Goal: Book appointment/travel/reservation

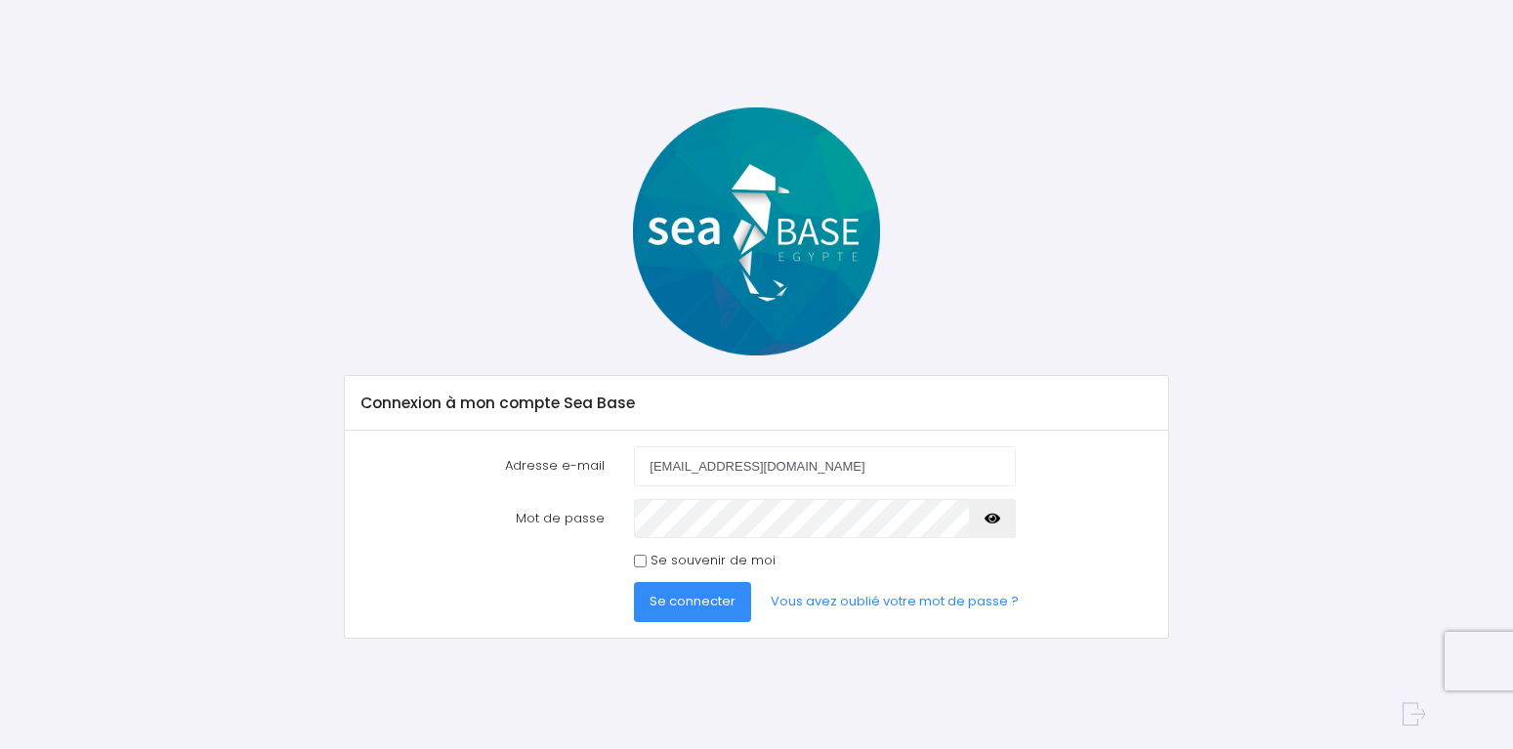
type input "[EMAIL_ADDRESS][DOMAIN_NAME]"
click at [641, 561] on input "Se souvenir de moi" at bounding box center [640, 561] width 13 height 13
checkbox input "true"
click at [679, 594] on span "Se connecter" at bounding box center [692, 601] width 86 height 19
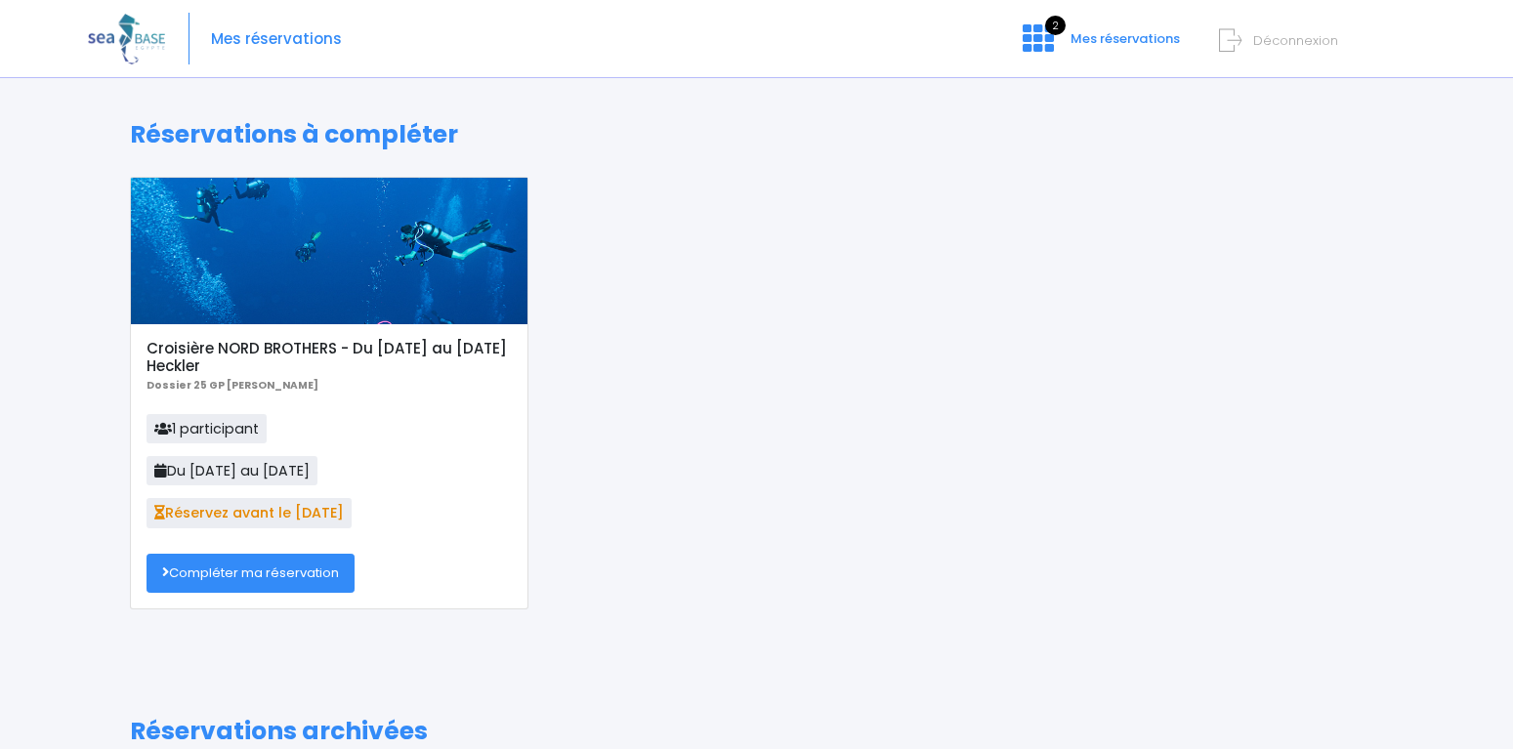
click at [279, 566] on link "Compléter ma réservation" at bounding box center [250, 573] width 208 height 39
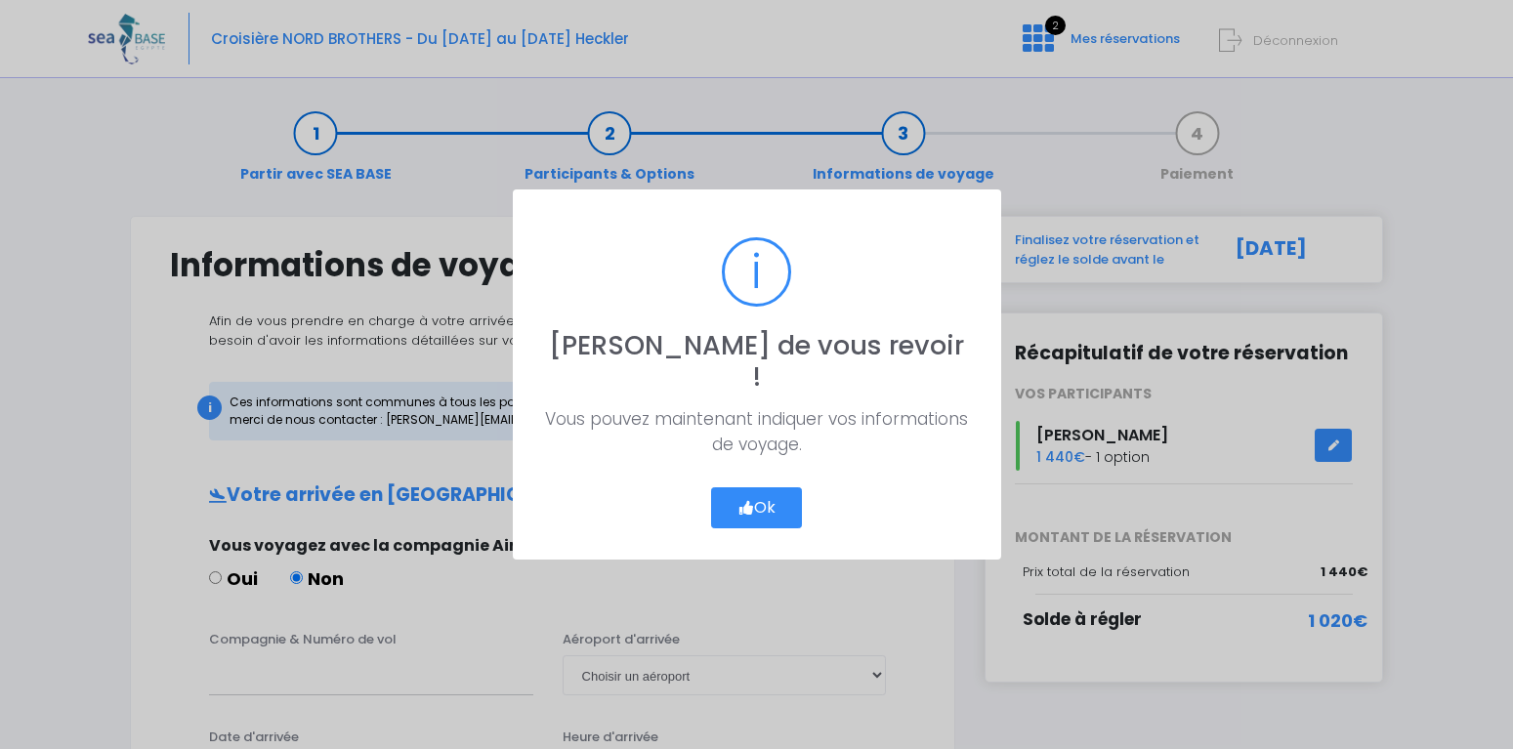
click at [763, 489] on button "Ok" at bounding box center [757, 507] width 92 height 41
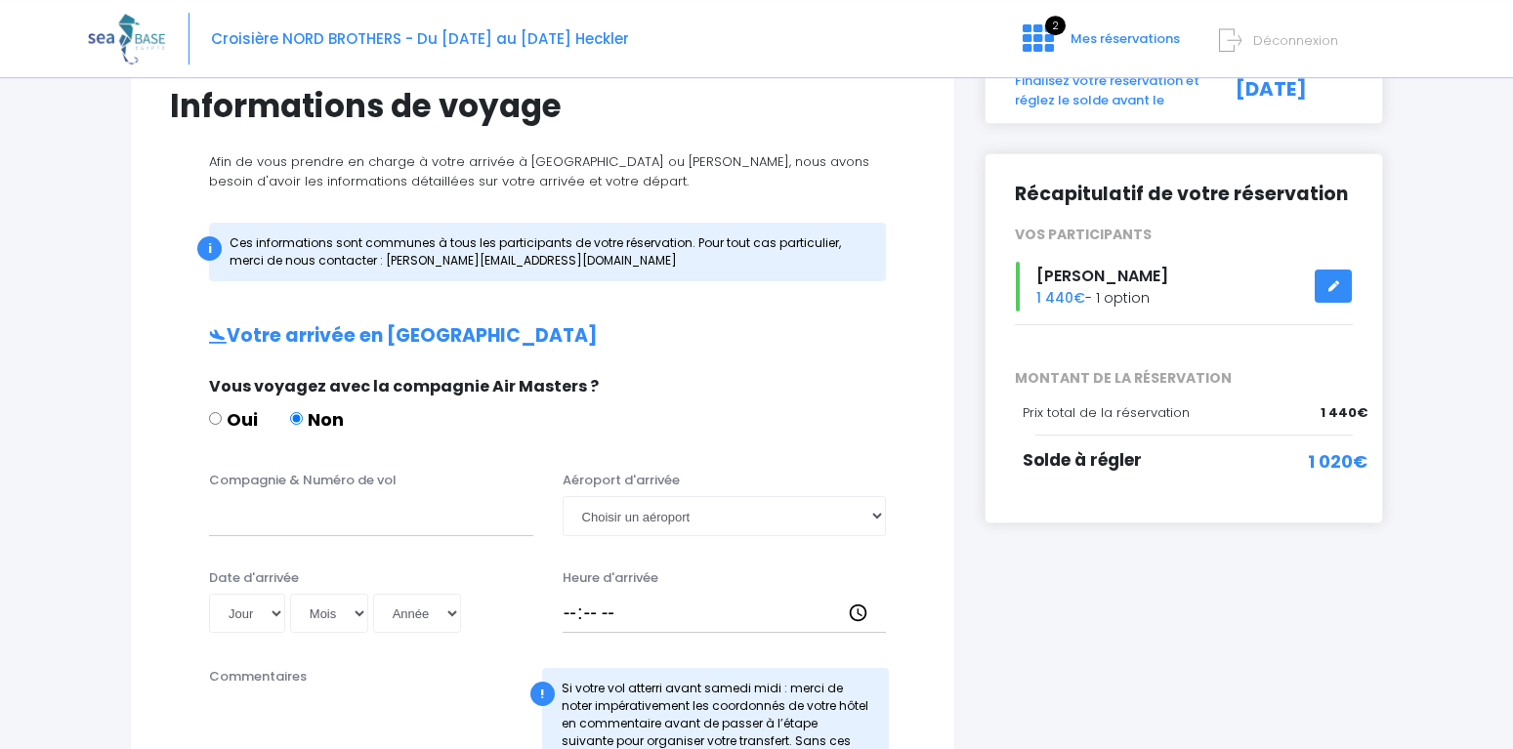
scroll to position [199, 0]
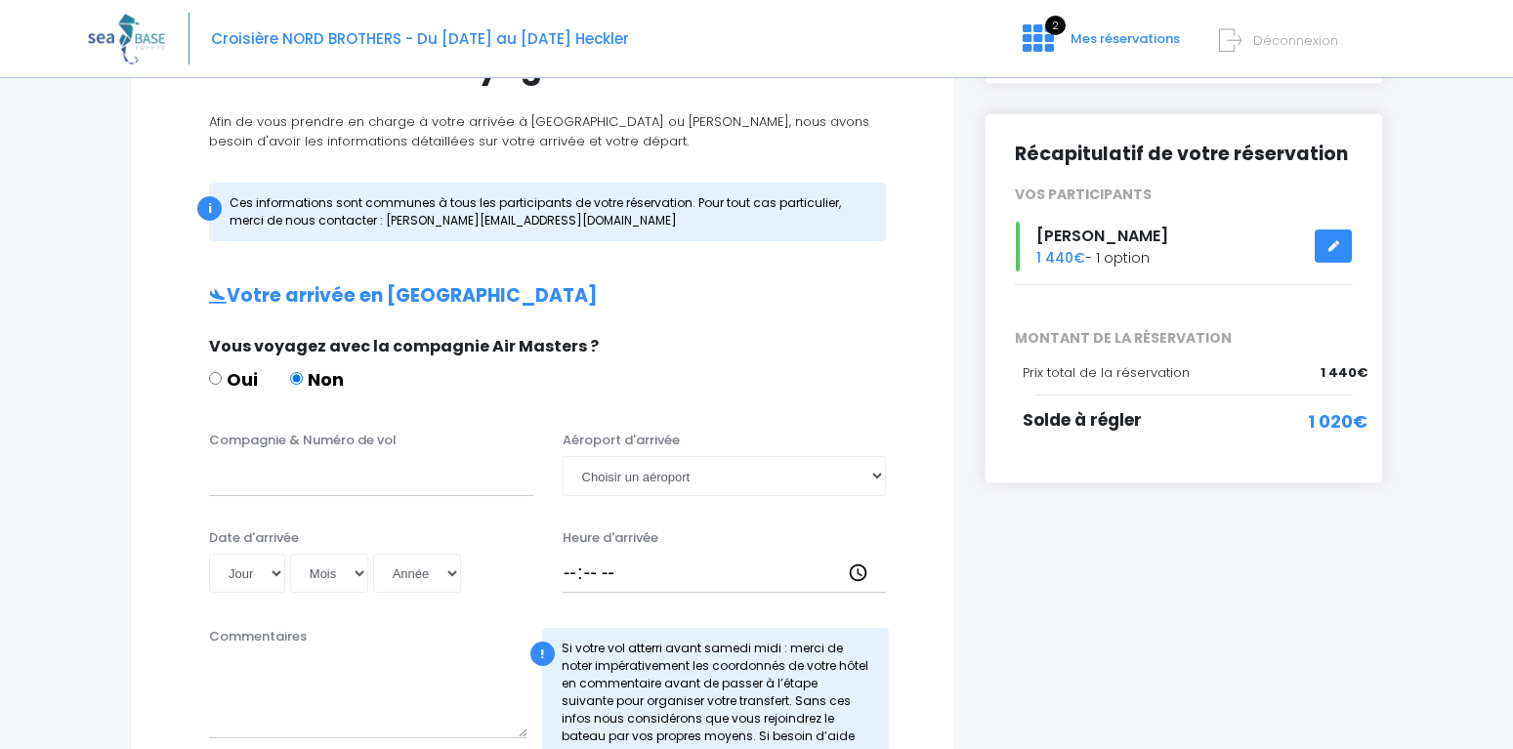
click at [972, 594] on div "i Finalisez votre réservation et réglez le solde avant le 02/09/2025 Récapitula…" at bounding box center [1184, 682] width 428 height 1330
click at [389, 475] on input "Compagnie & Numéro de vol" at bounding box center [371, 475] width 324 height 39
type input "R"
type input "TransaviaTO8066"
click at [209, 554] on select "Jour 01 02 03 04 05 06 07 08 09 10 11 12 13 14 15 16 17 18 19 20 21 22 23 24 25…" at bounding box center [247, 573] width 76 height 39
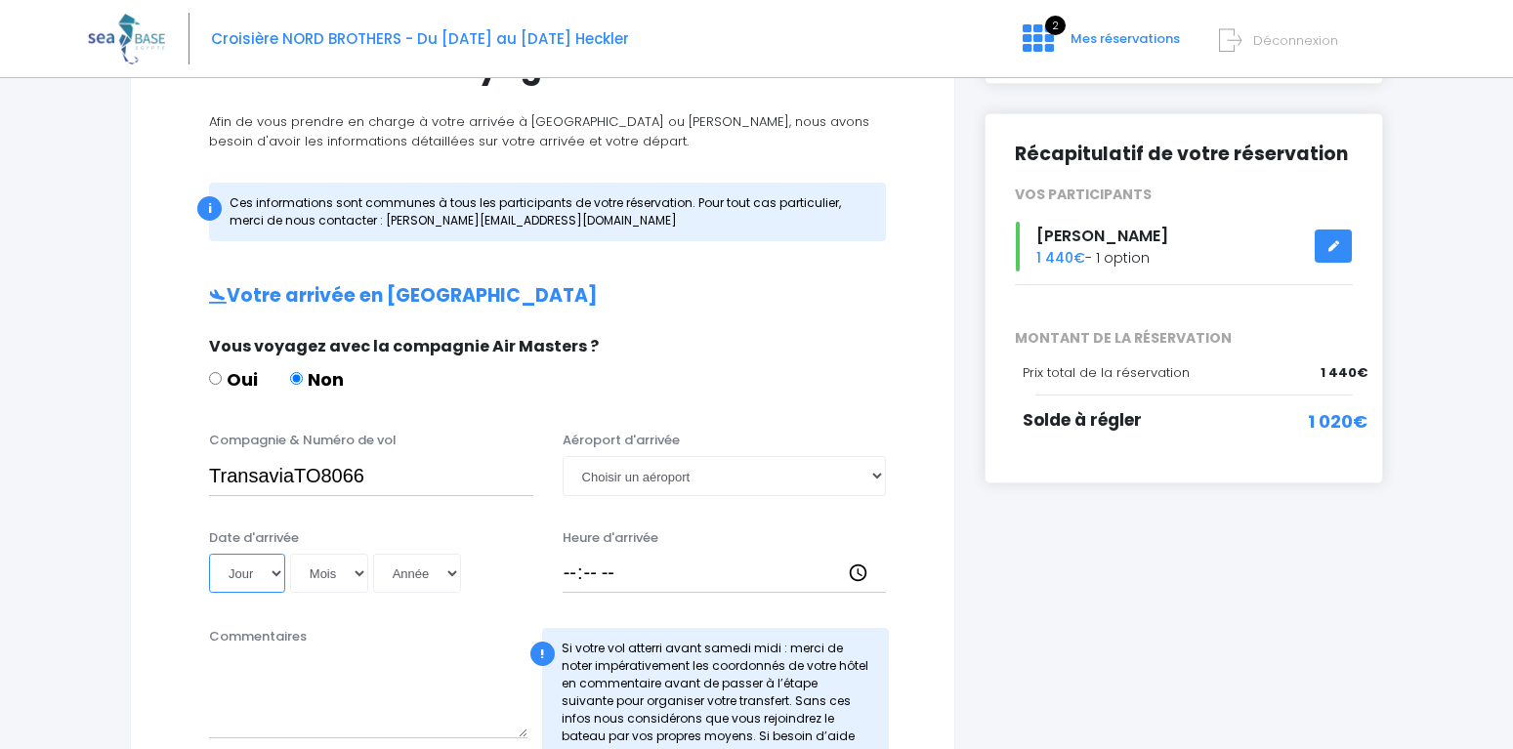
select select "01"
click option "01" at bounding box center [0, 0] width 0 height 0
click at [290, 554] on select "Mois 01 02 03 04 05 06 07 08 09 10 11 12" at bounding box center [329, 573] width 78 height 39
select select "11"
click option "11" at bounding box center [0, 0] width 0 height 0
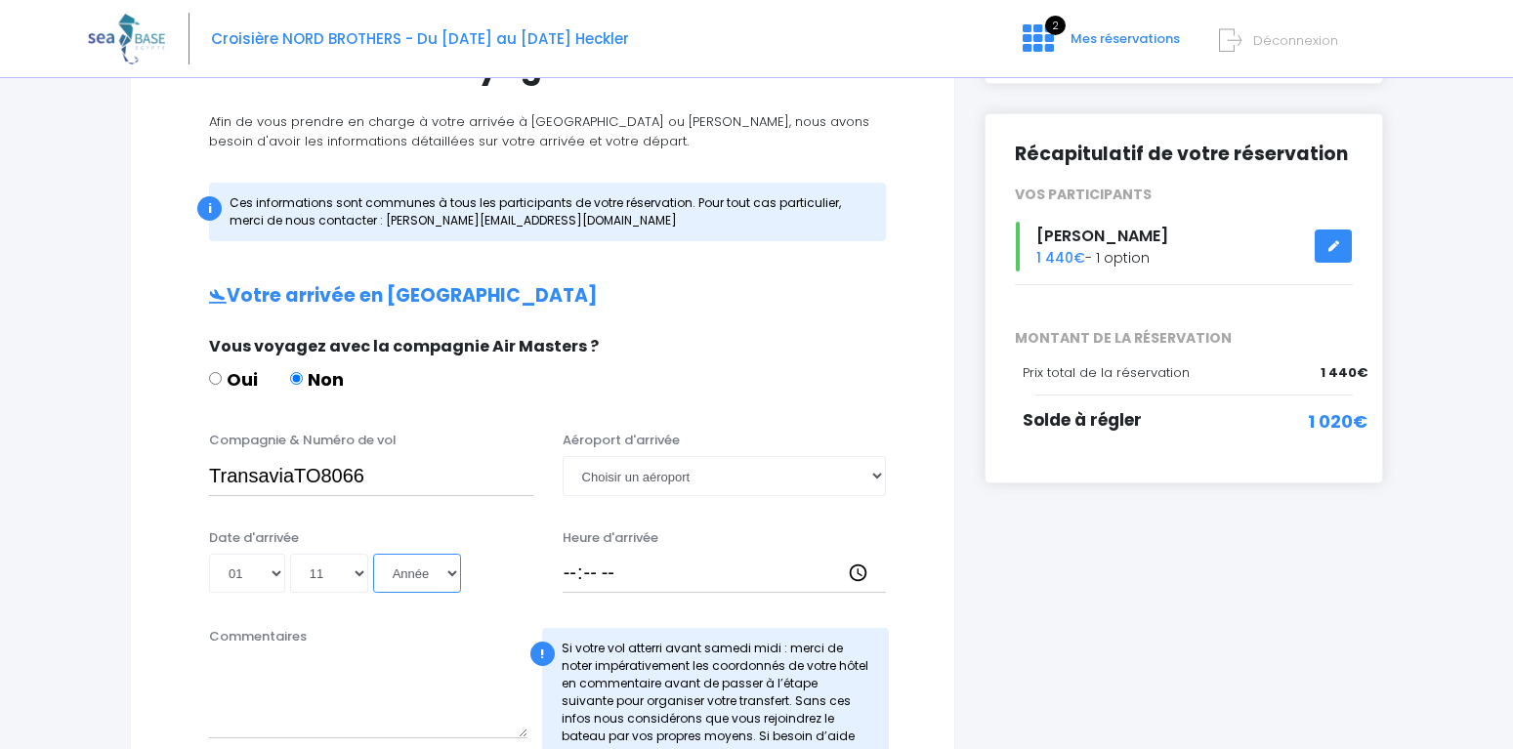
click at [373, 554] on select "Année 2045 2044 2043 2042 2041 2040 2039 2038 2037 2036 2035 2034 2033 2032 203…" at bounding box center [417, 573] width 88 height 39
select select "2025"
click option "2025" at bounding box center [0, 0] width 0 height 0
type input "2025-11-01"
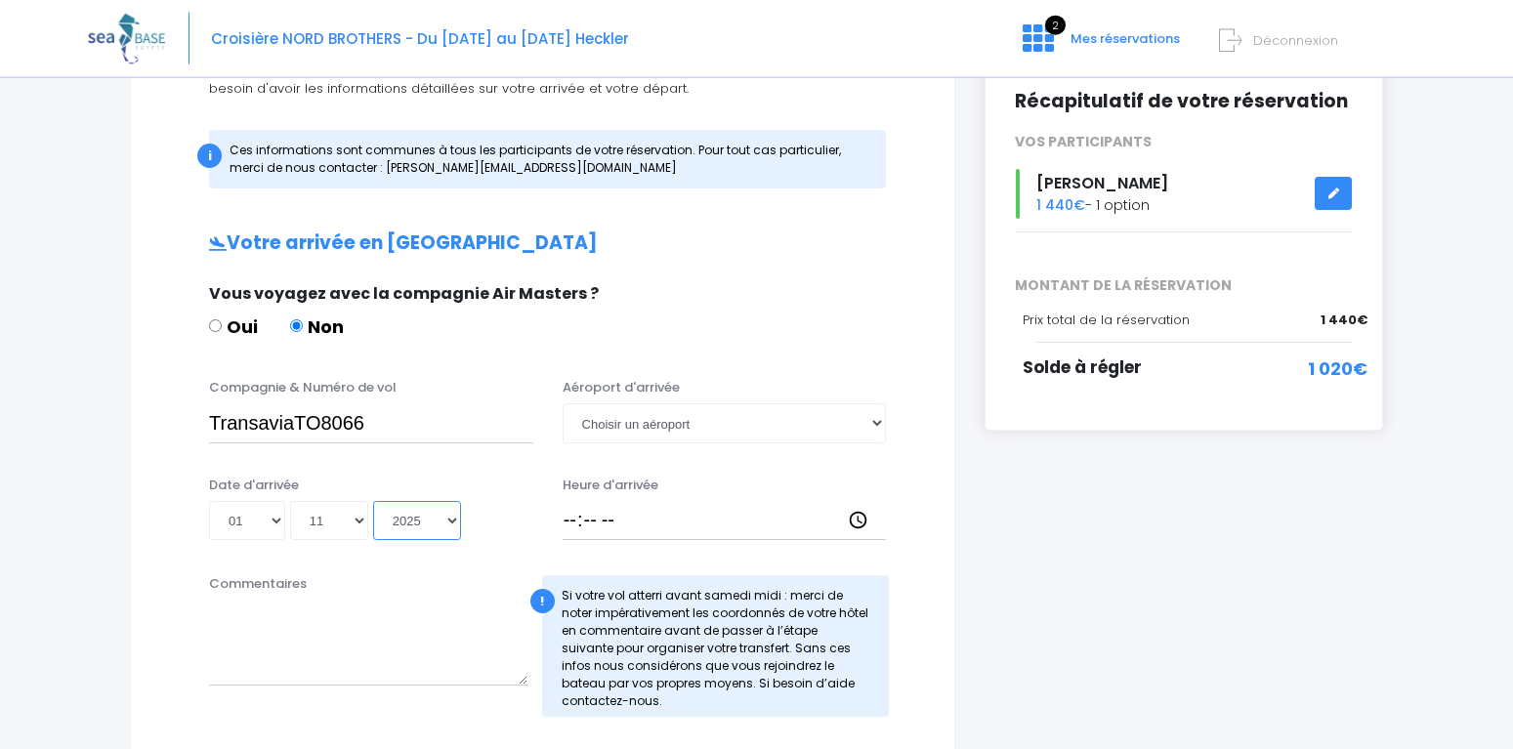
scroll to position [299, 0]
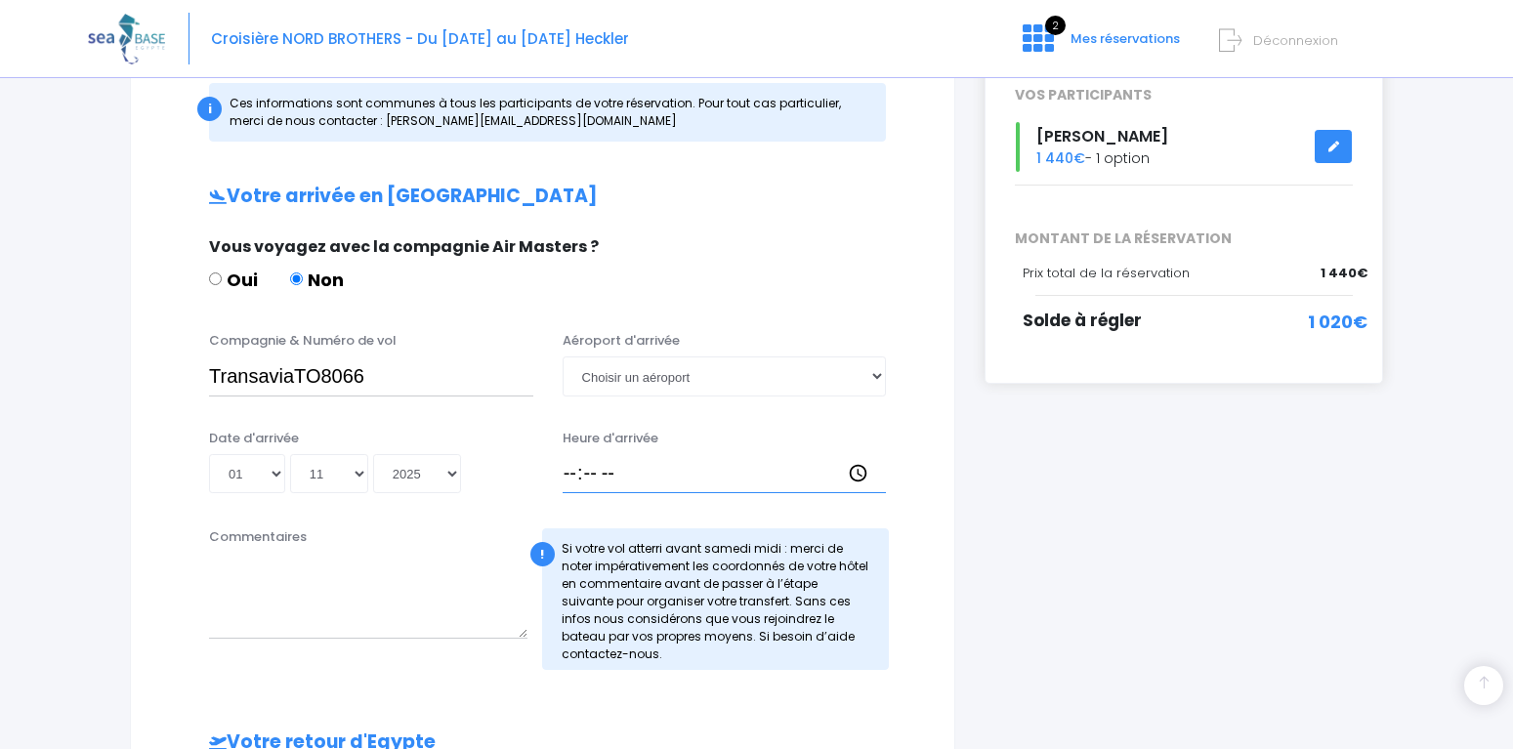
click at [572, 477] on input "Heure d'arrivée" at bounding box center [724, 473] width 324 height 39
type input "18:30"
click at [562, 356] on select "Choisir un aéroport Hurghada Marsa Alam" at bounding box center [724, 375] width 324 height 39
select select "Hurghada"
click option "Hurghada" at bounding box center [0, 0] width 0 height 0
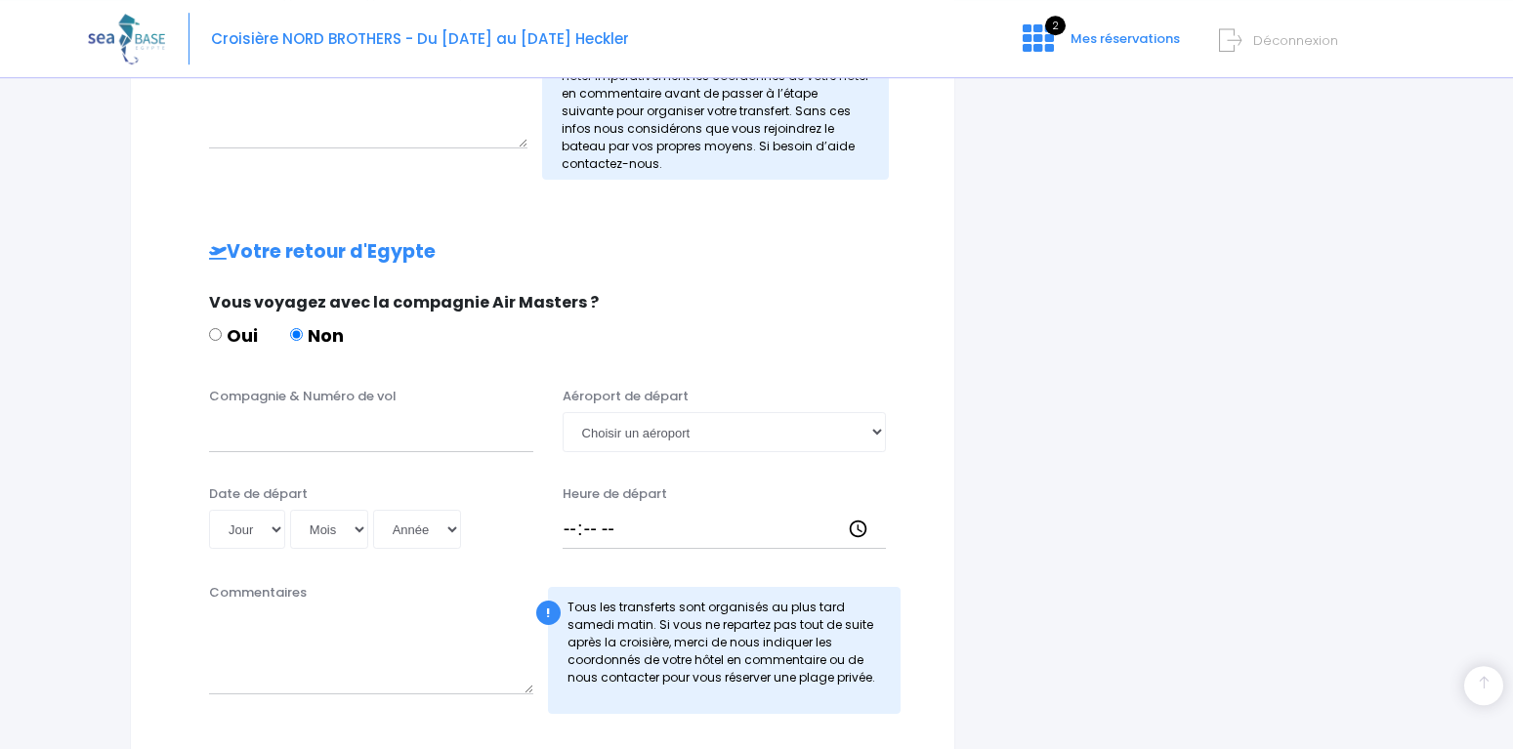
scroll to position [797, 0]
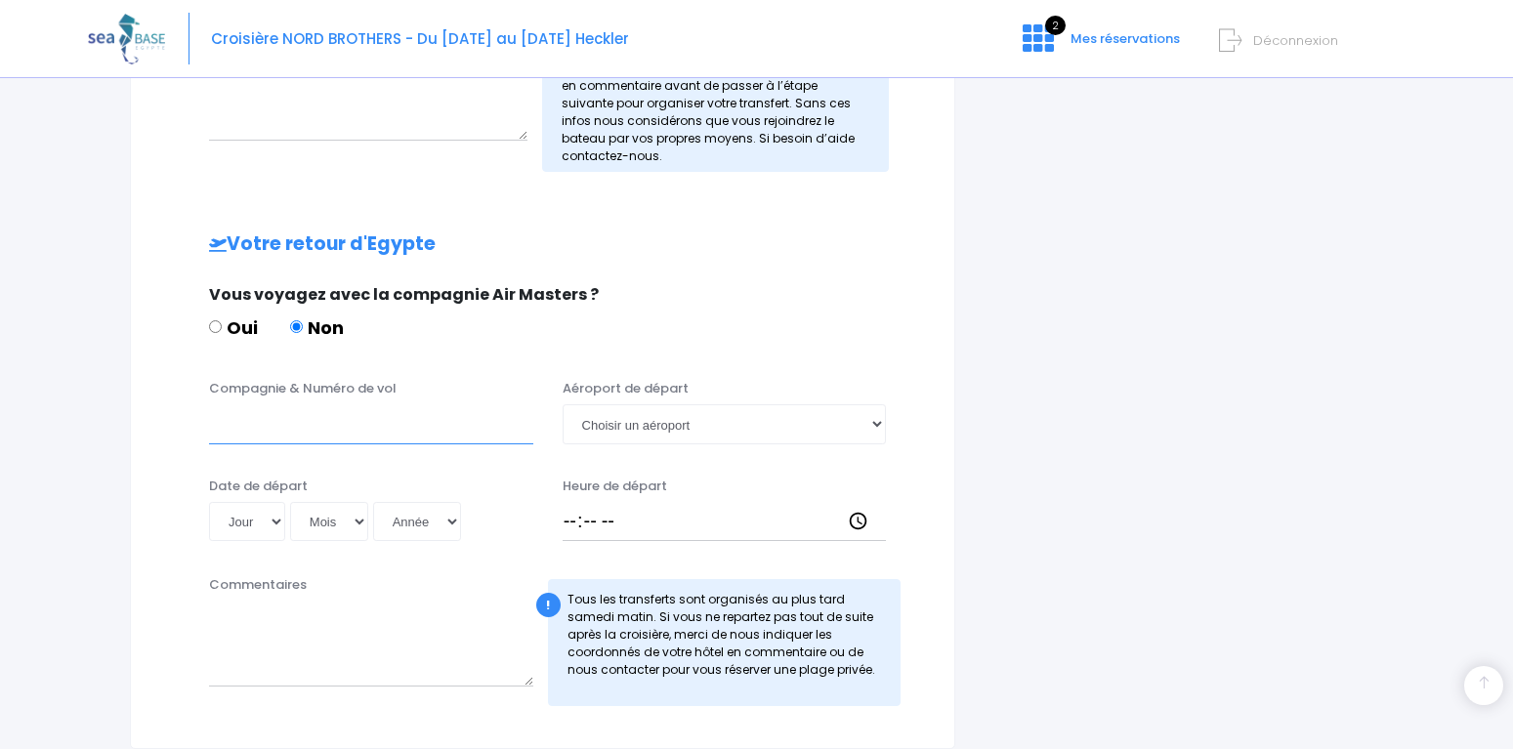
click at [250, 431] on input "Compagnie & Numéro de vol" at bounding box center [371, 423] width 324 height 39
type input "Transavia"
click at [562, 404] on select "Choisir un aéroport Hurghada Marsa Alam" at bounding box center [724, 423] width 324 height 39
select select "Hurghada"
click option "Hurghada" at bounding box center [0, 0] width 0 height 0
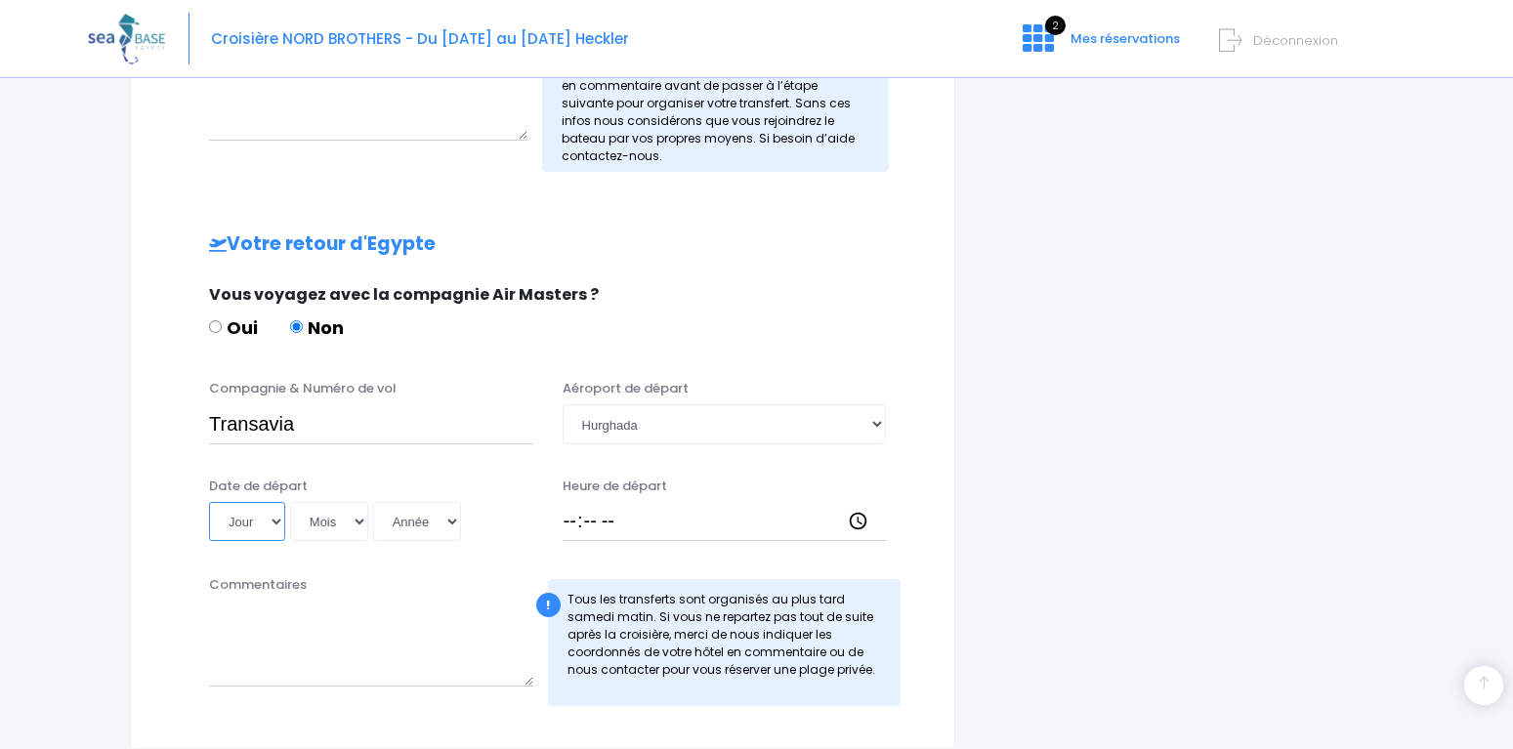
click at [209, 502] on select "Jour 01 02 03 04 05 06 07 08 09 10 11 12 13 14 15 16 17 18 19 20 21 22 23 24 25…" at bounding box center [247, 521] width 76 height 39
select select "08"
click option "08" at bounding box center [0, 0] width 0 height 0
click at [290, 502] on select "Mois 01 02 03 04 05 06 07 08 09 10 11 12" at bounding box center [329, 521] width 78 height 39
select select "11"
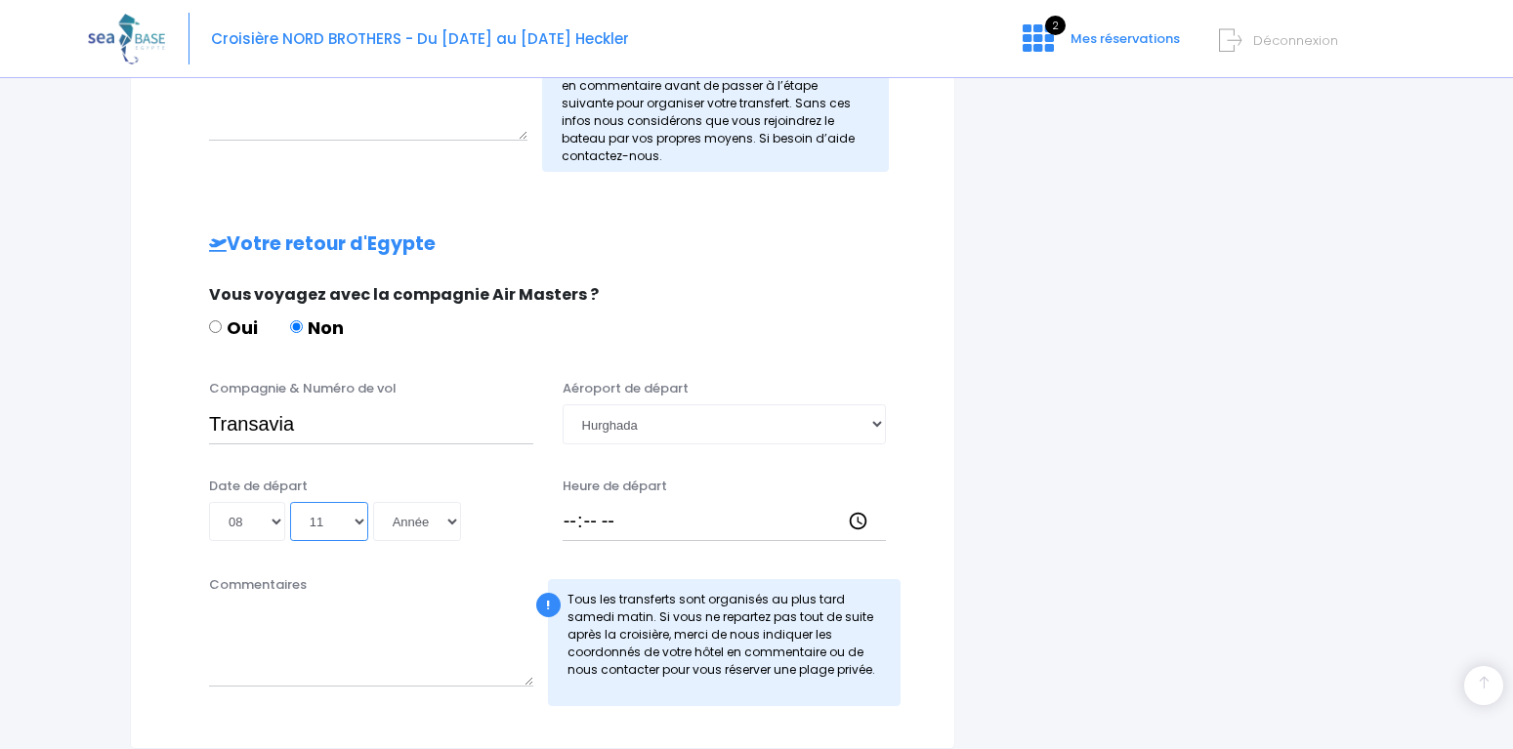
click option "11" at bounding box center [0, 0] width 0 height 0
click at [373, 502] on select "Année 2045 2044 2043 2042 2041 2040 2039 2038 2037 2036 2035 2034 2033 2032 203…" at bounding box center [417, 521] width 88 height 39
select select "2025"
click option "2025" at bounding box center [0, 0] width 0 height 0
type input "2025-11-08"
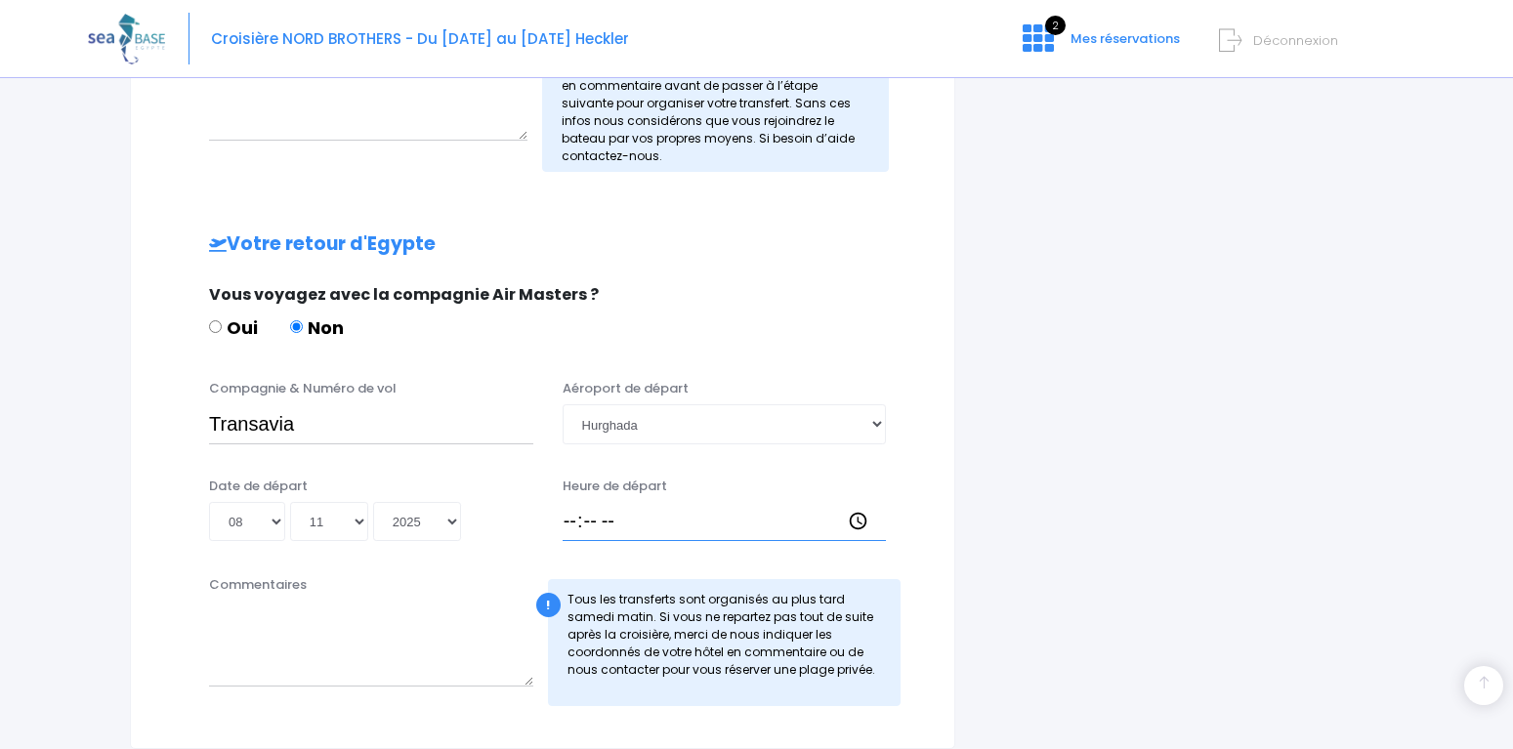
click at [574, 522] on input "Heure de départ" at bounding box center [724, 521] width 324 height 39
type input "19:25"
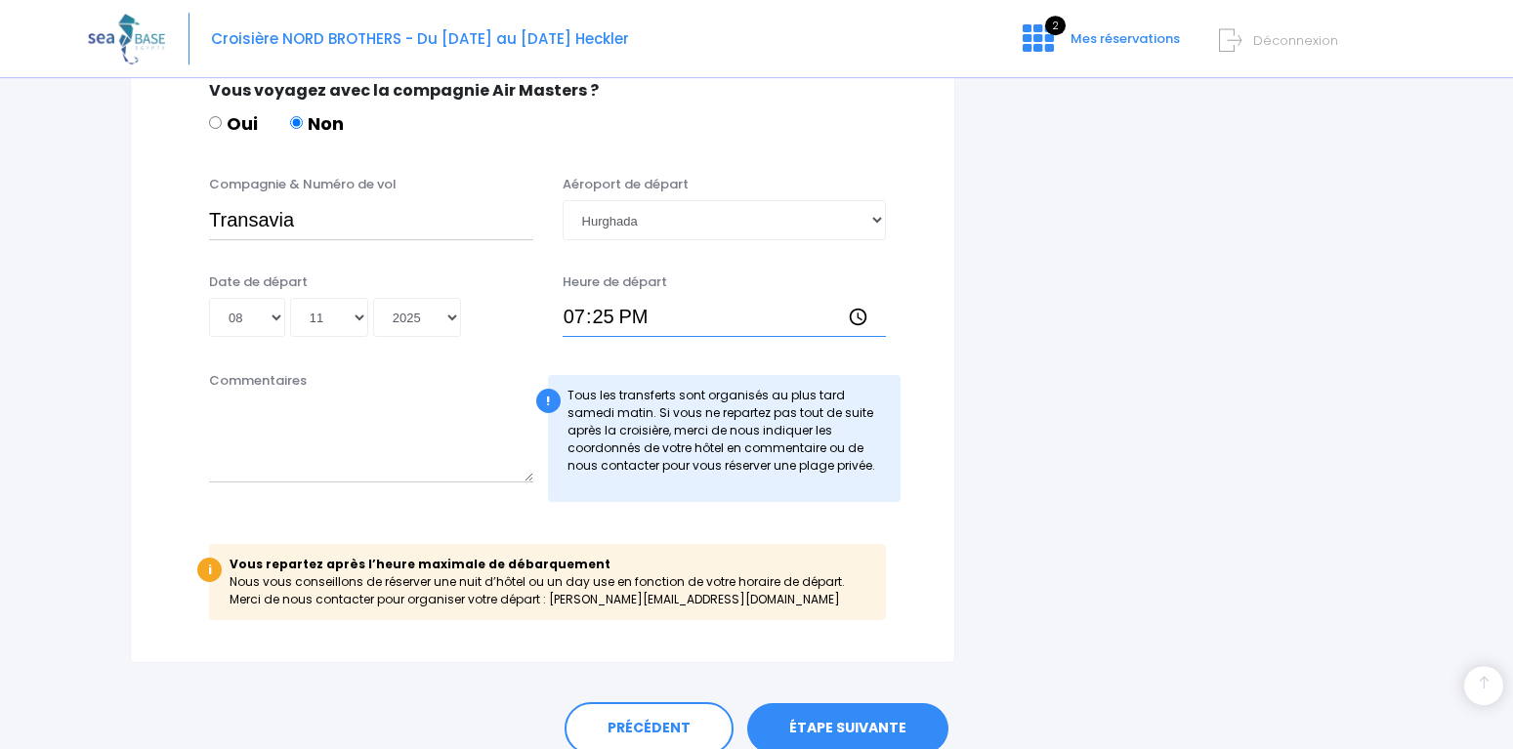
scroll to position [1085, 0]
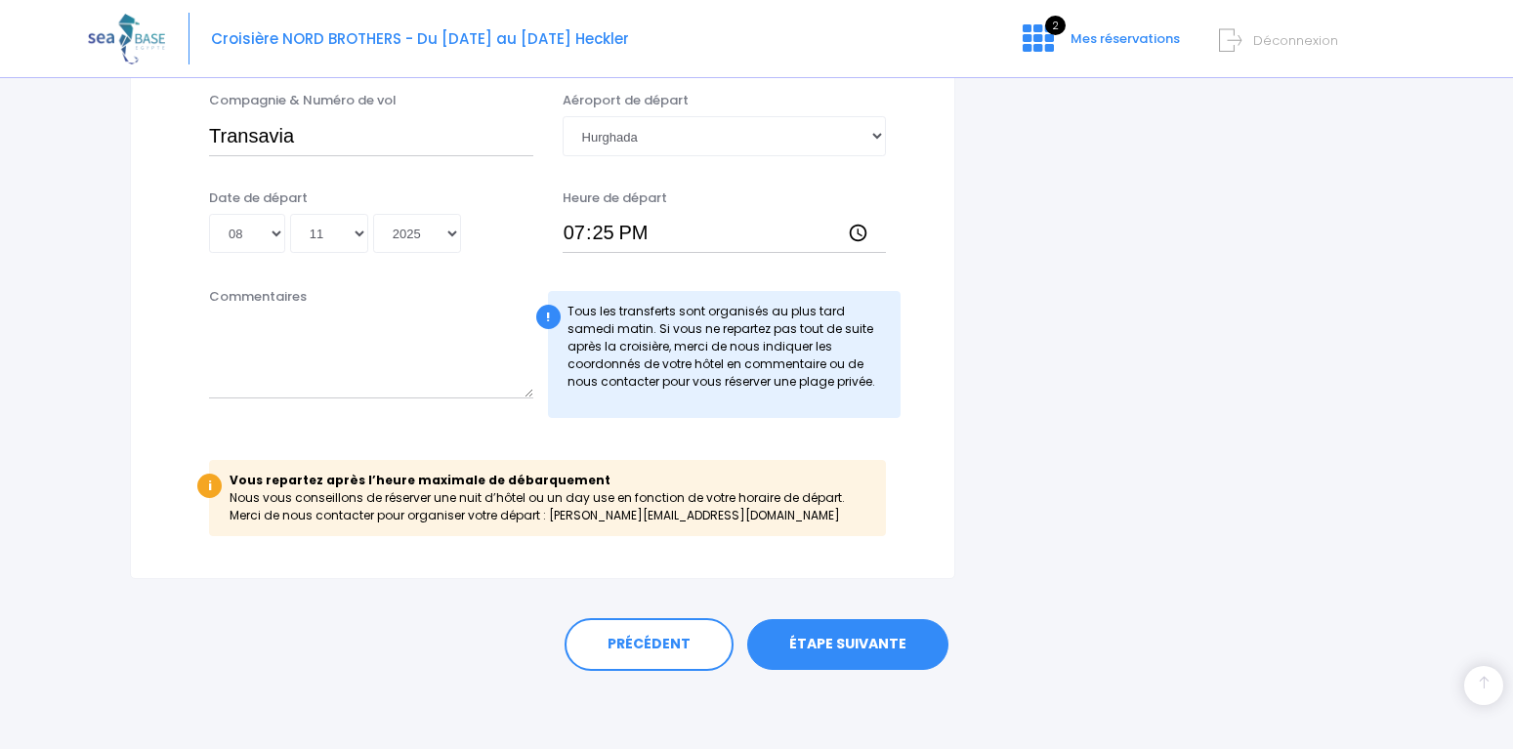
click at [878, 634] on link "ÉTAPE SUIVANTE" at bounding box center [847, 644] width 201 height 51
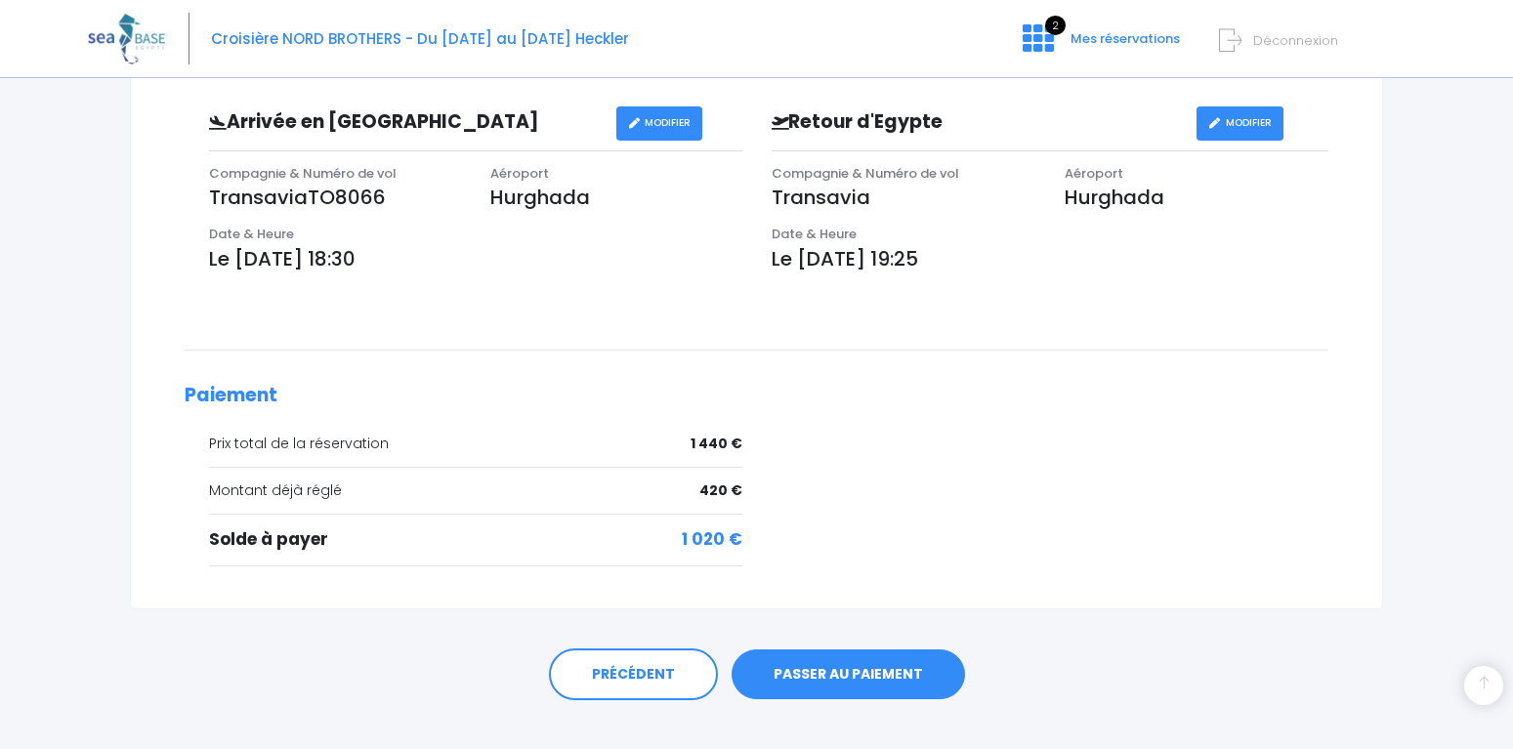
scroll to position [598, 0]
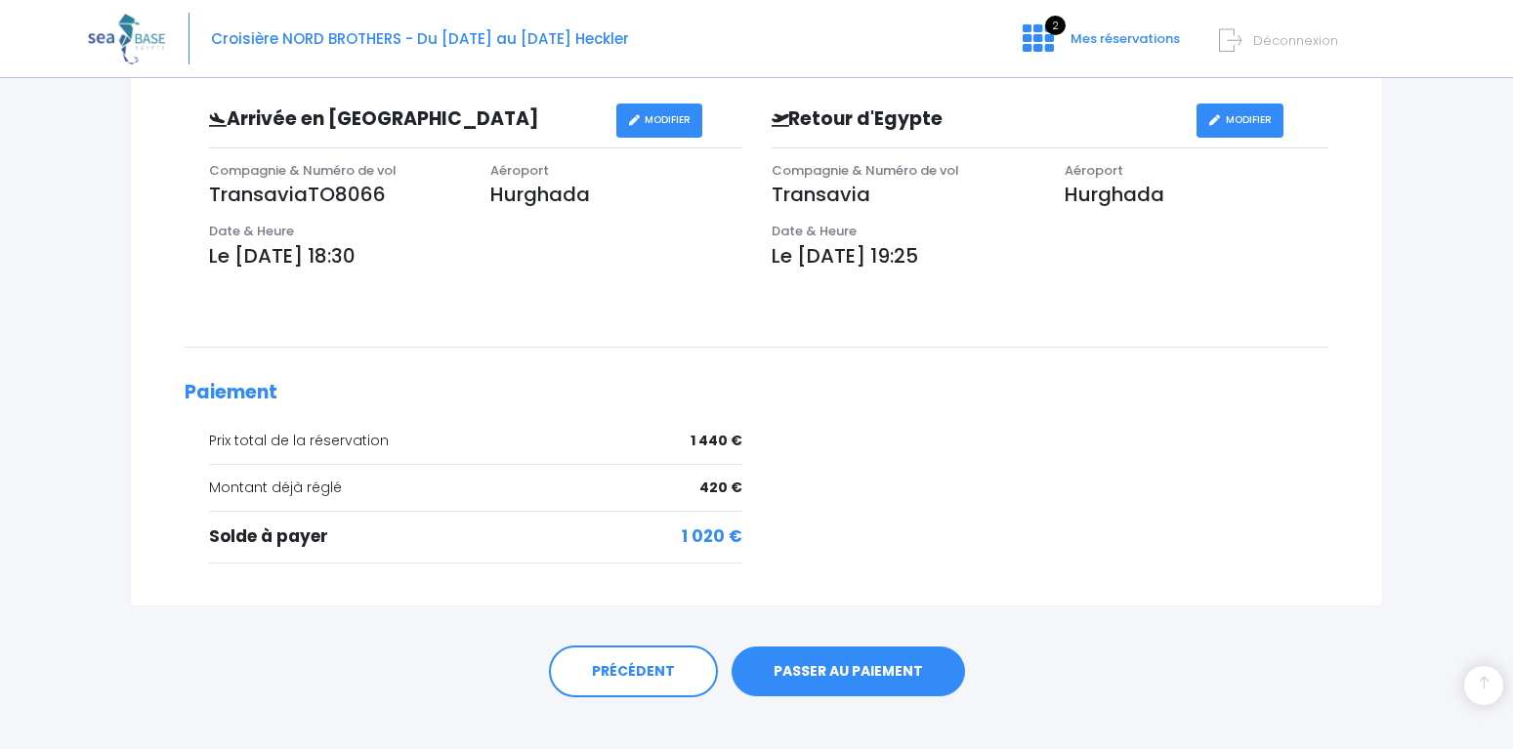
click at [884, 666] on link "PASSER AU PAIEMENT" at bounding box center [847, 671] width 233 height 51
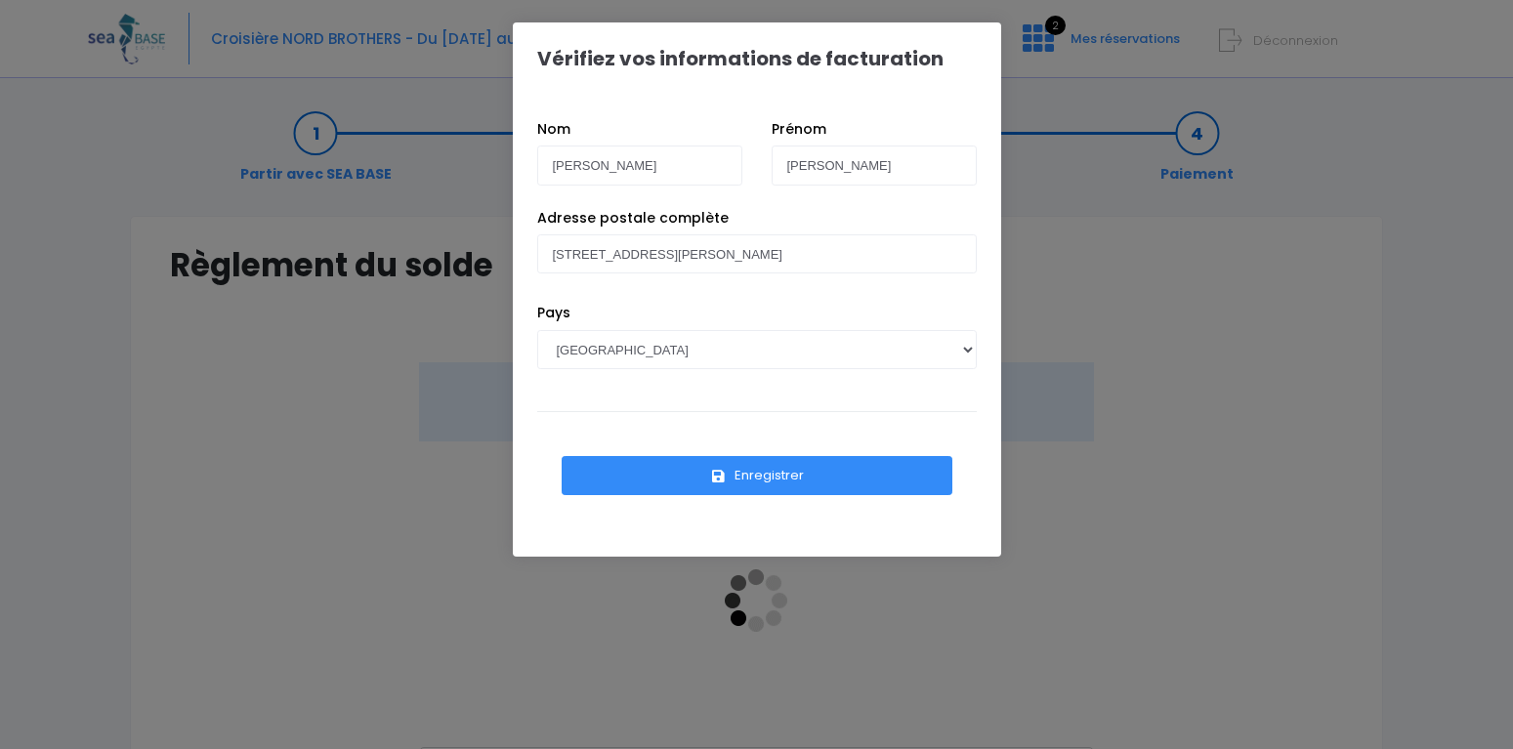
click at [768, 468] on button "Enregistrer" at bounding box center [756, 475] width 391 height 39
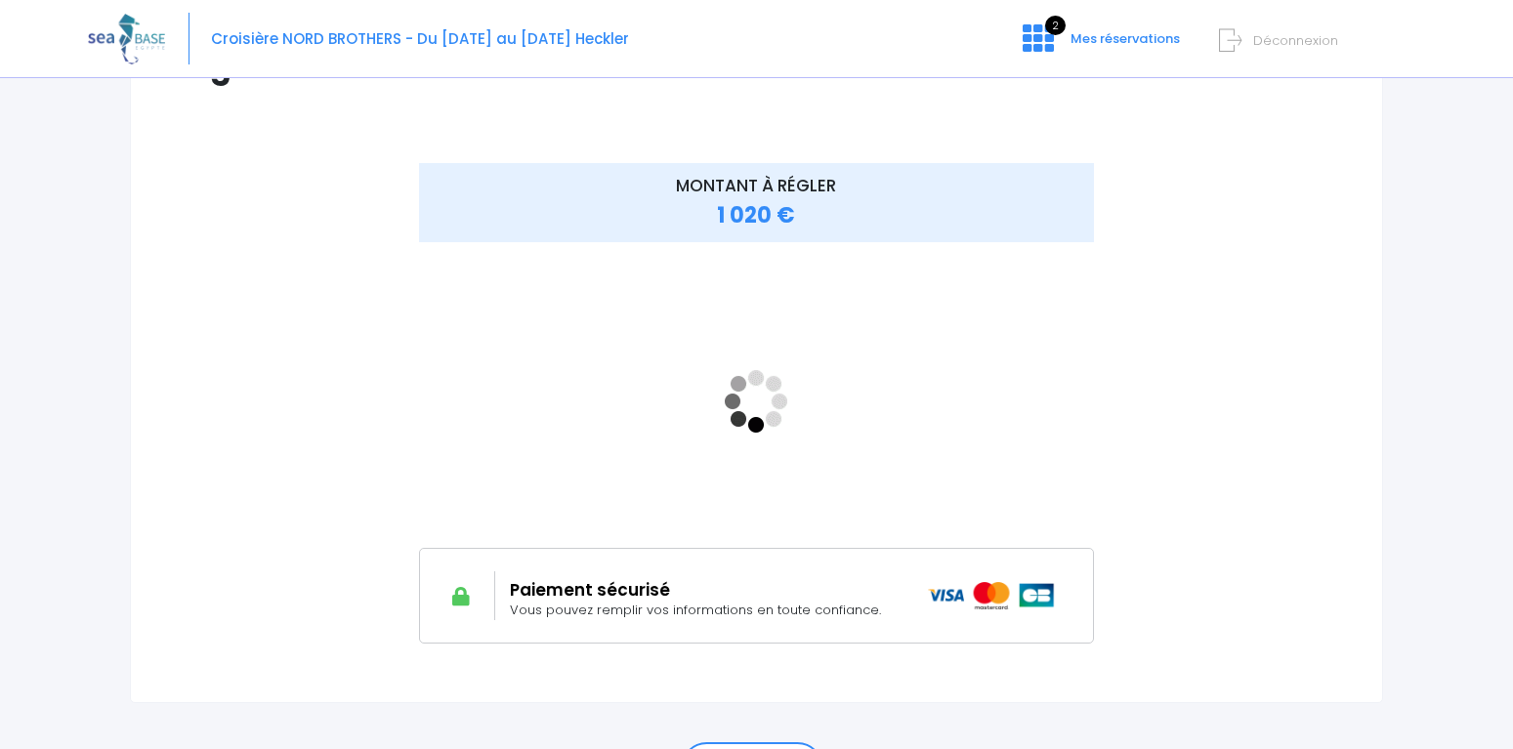
scroll to position [299, 0]
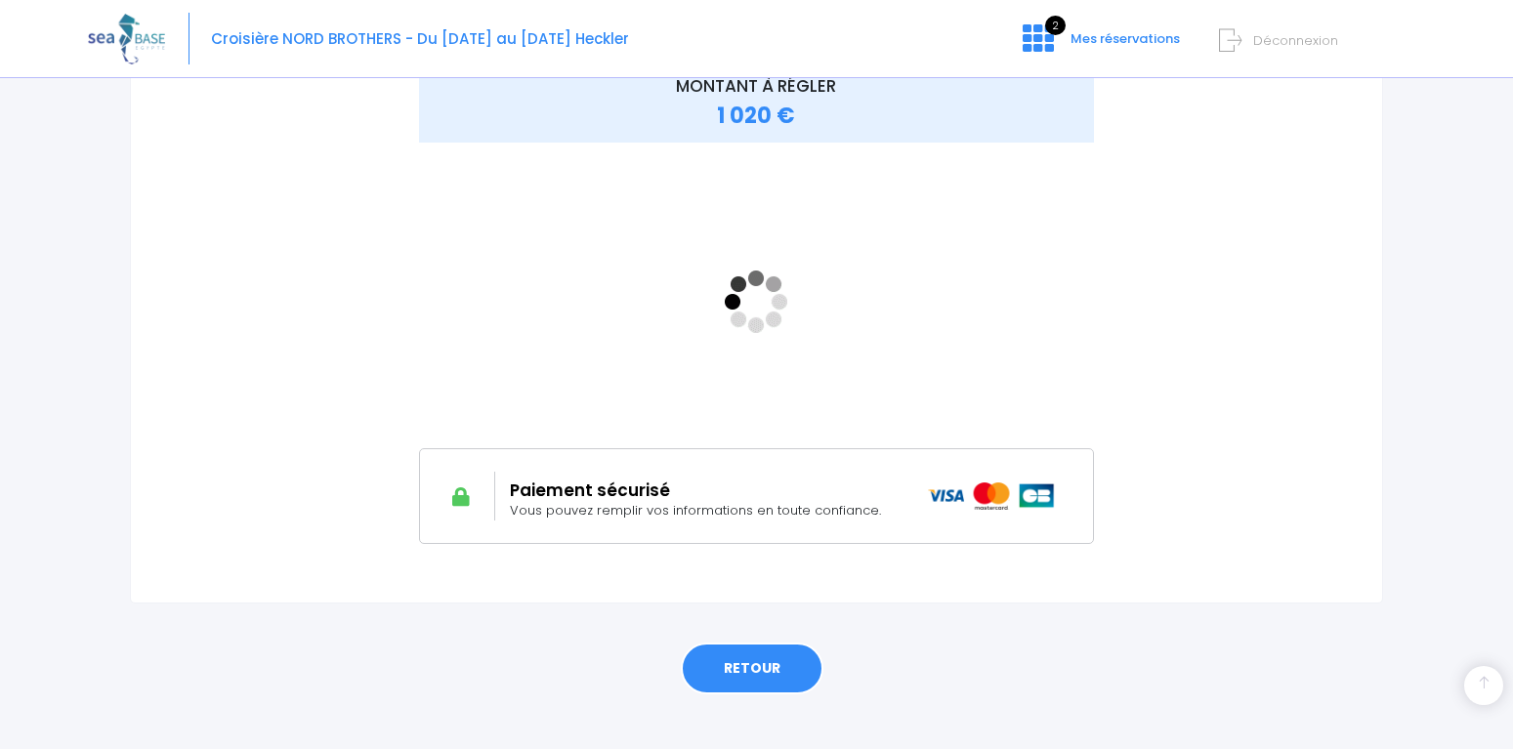
click at [758, 659] on link "RETOUR" at bounding box center [752, 669] width 143 height 53
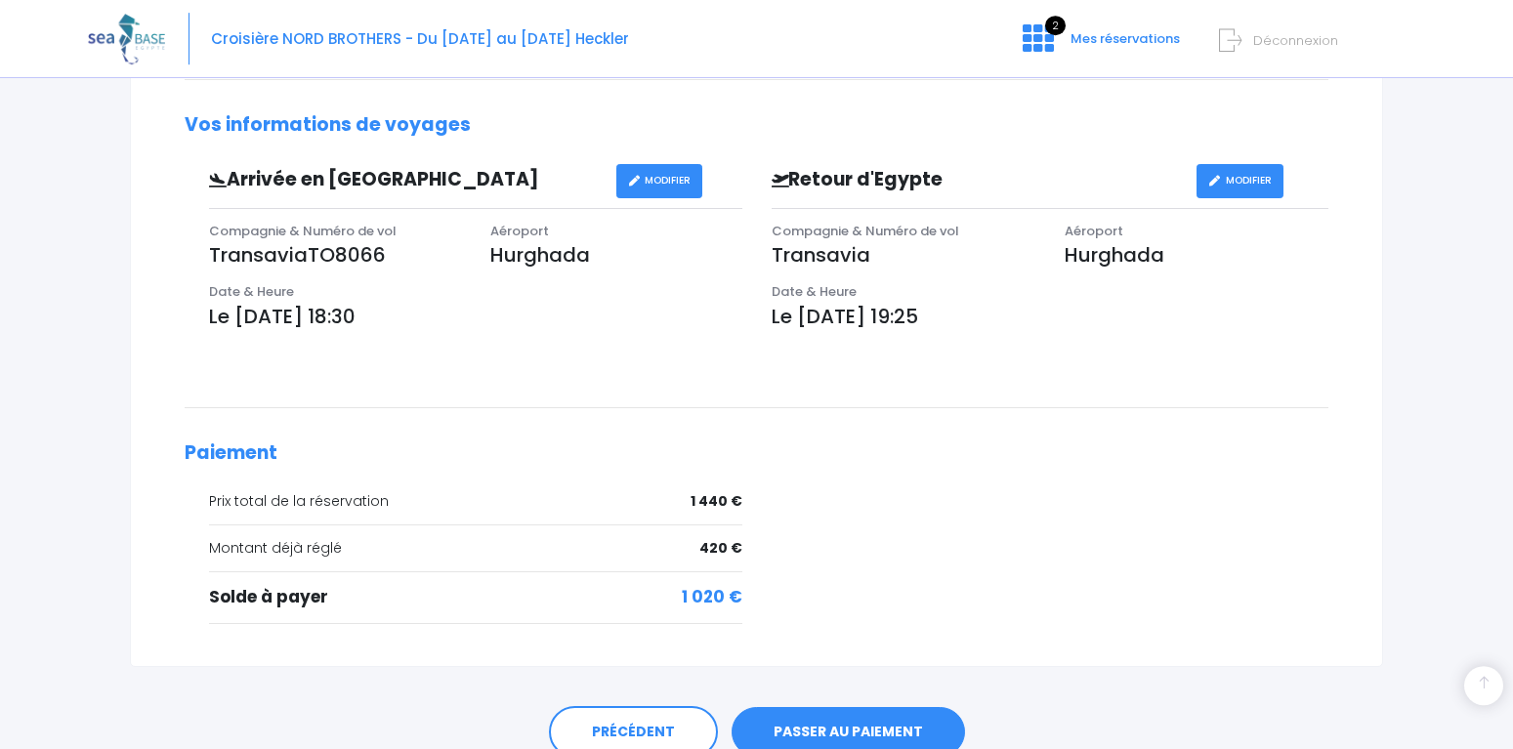
scroll to position [625, 0]
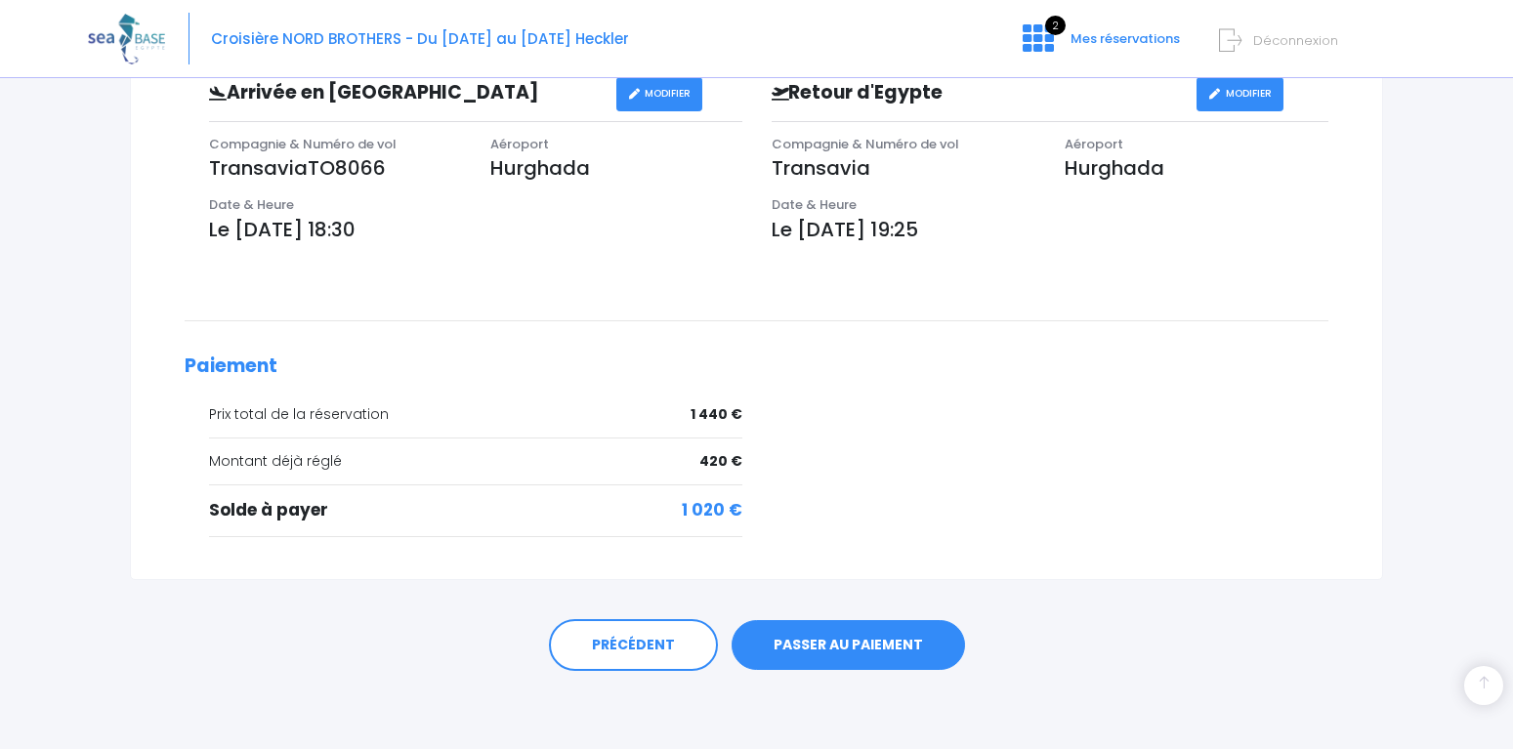
click at [869, 642] on link "PASSER AU PAIEMENT" at bounding box center [847, 645] width 233 height 51
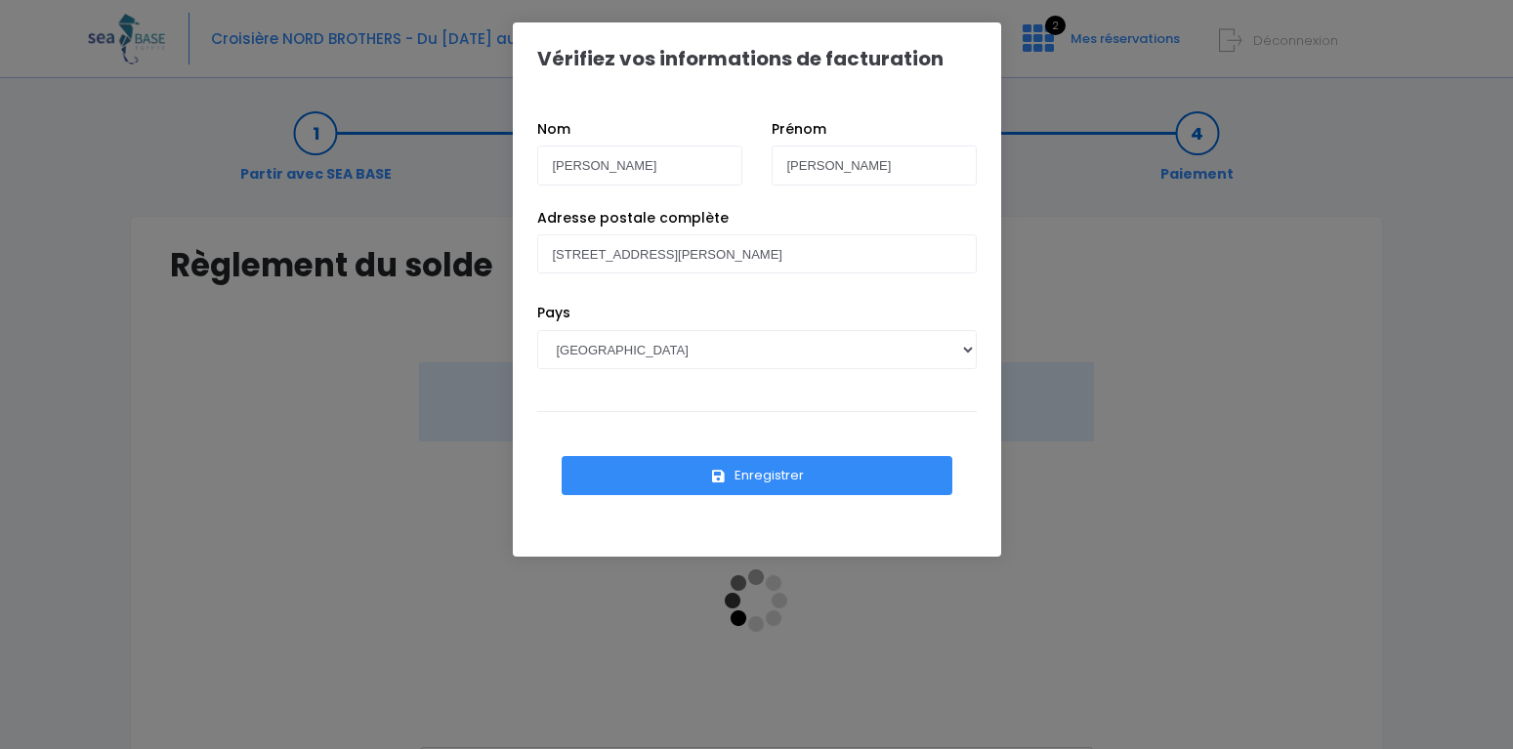
click at [767, 467] on button "Enregistrer" at bounding box center [756, 475] width 391 height 39
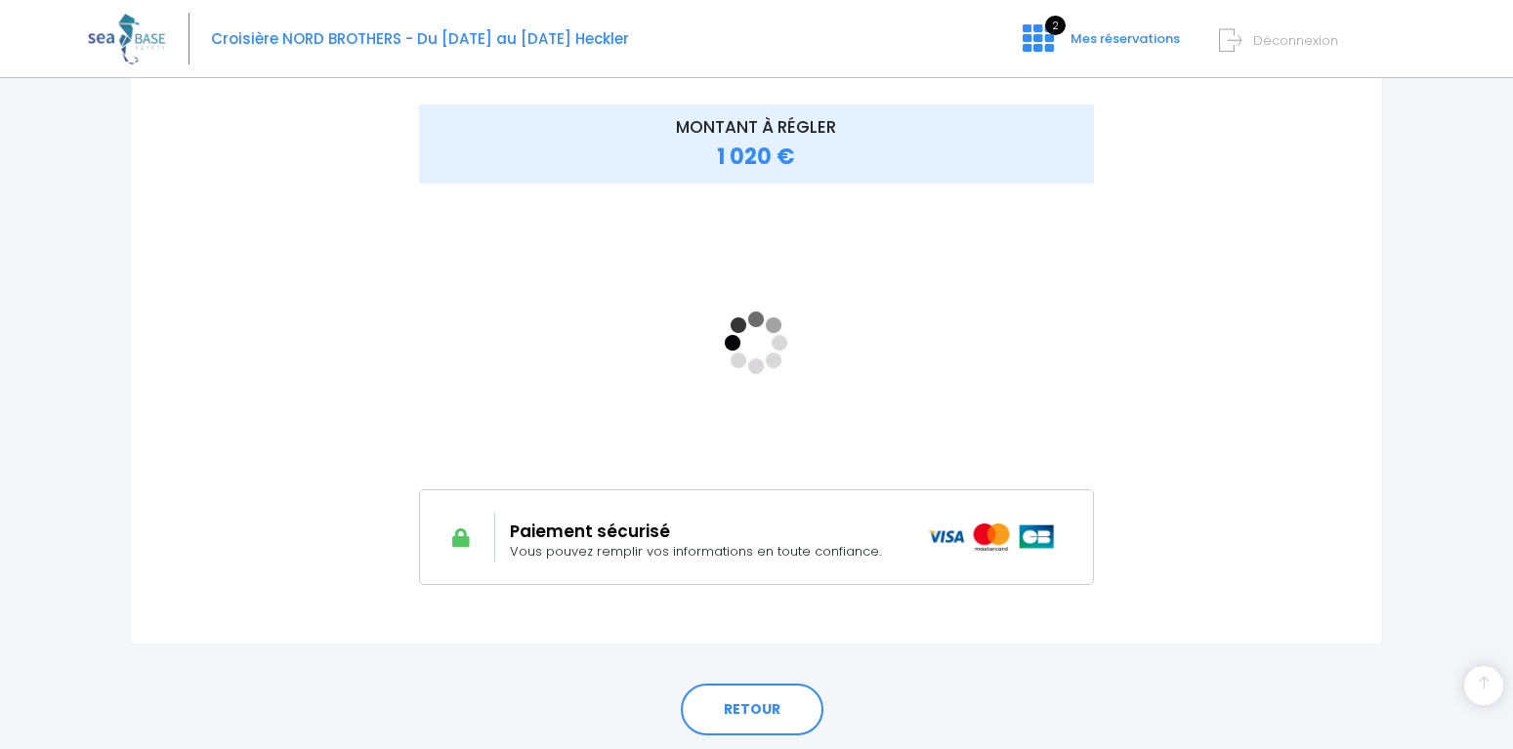
scroll to position [299, 0]
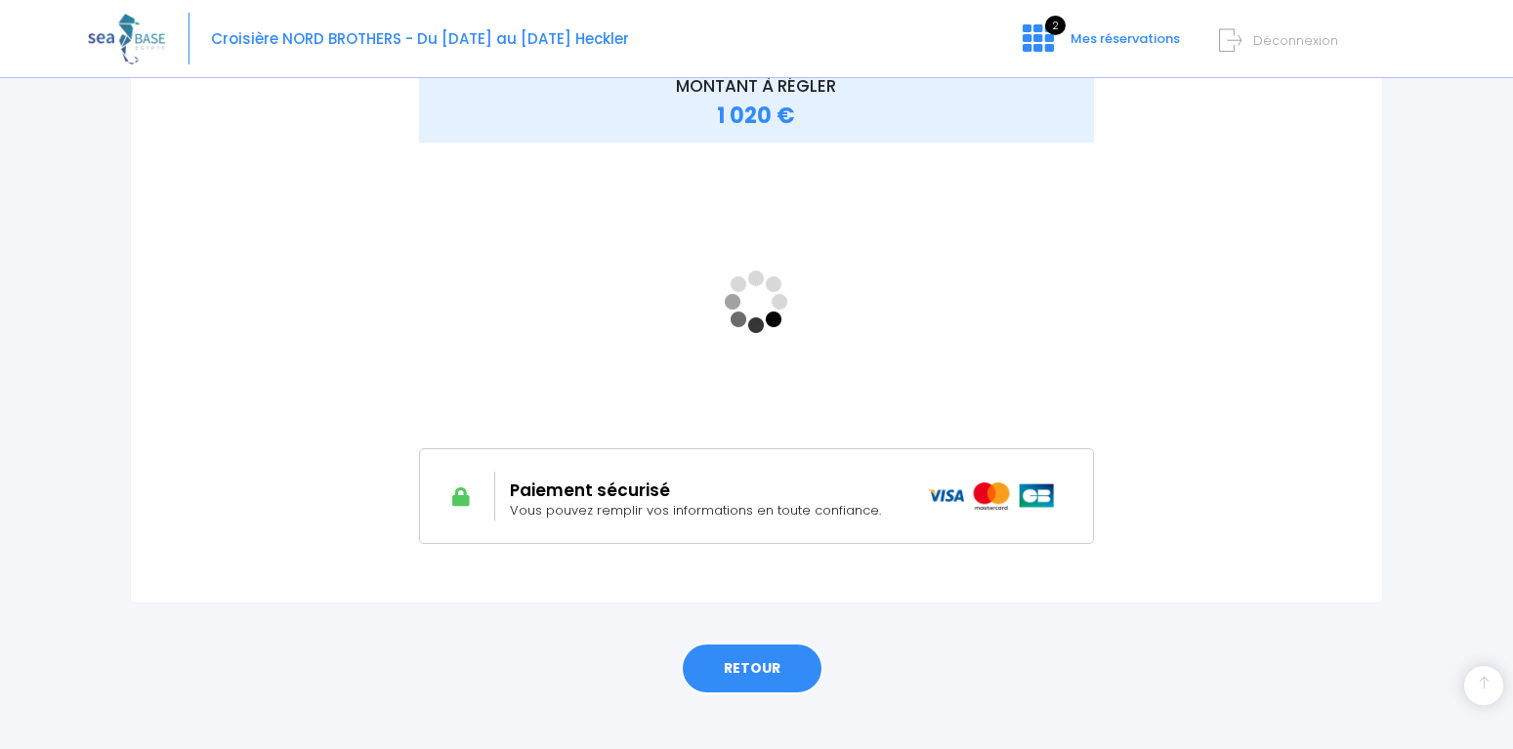
click at [725, 660] on link "RETOUR" at bounding box center [752, 669] width 143 height 53
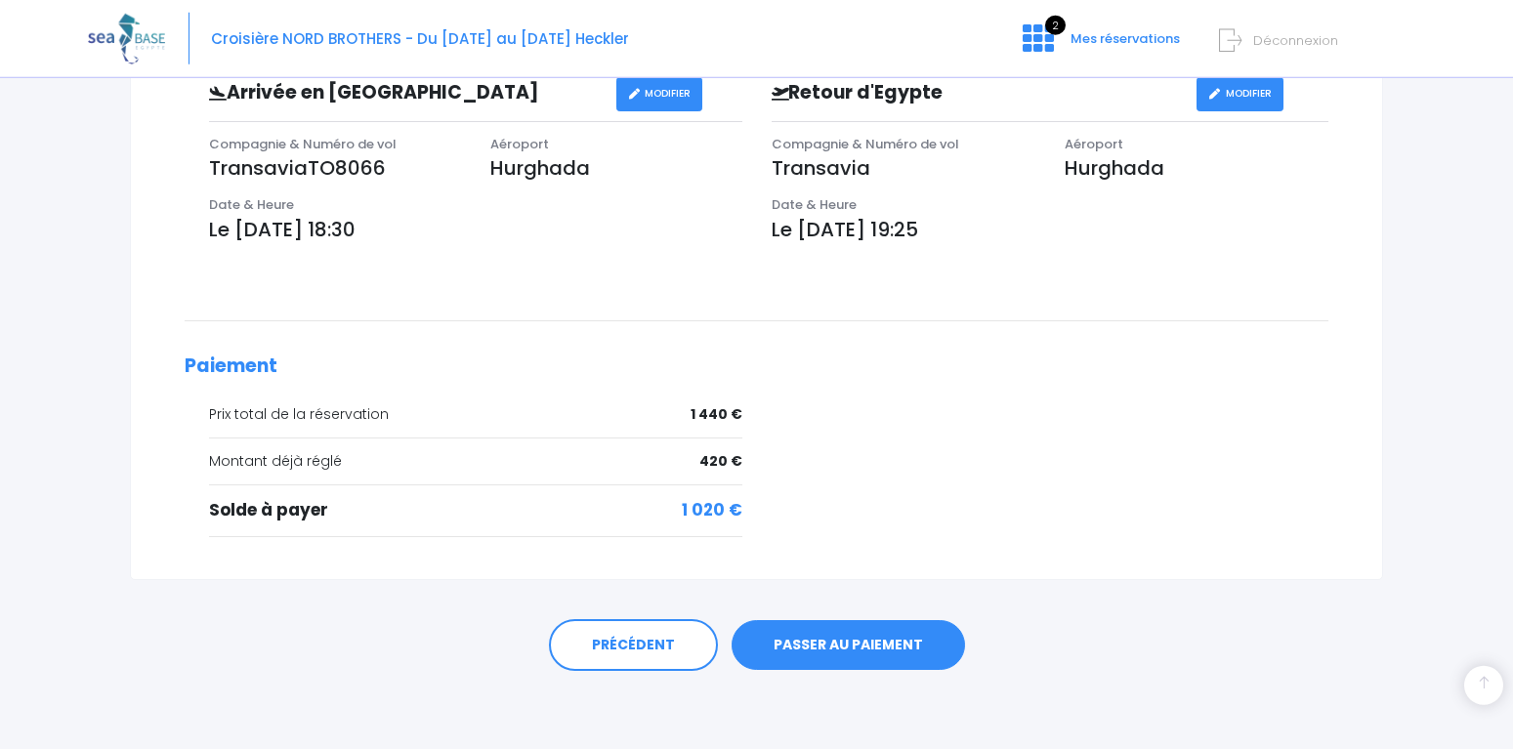
scroll to position [625, 0]
click at [802, 643] on link "PASSER AU PAIEMENT" at bounding box center [847, 645] width 233 height 51
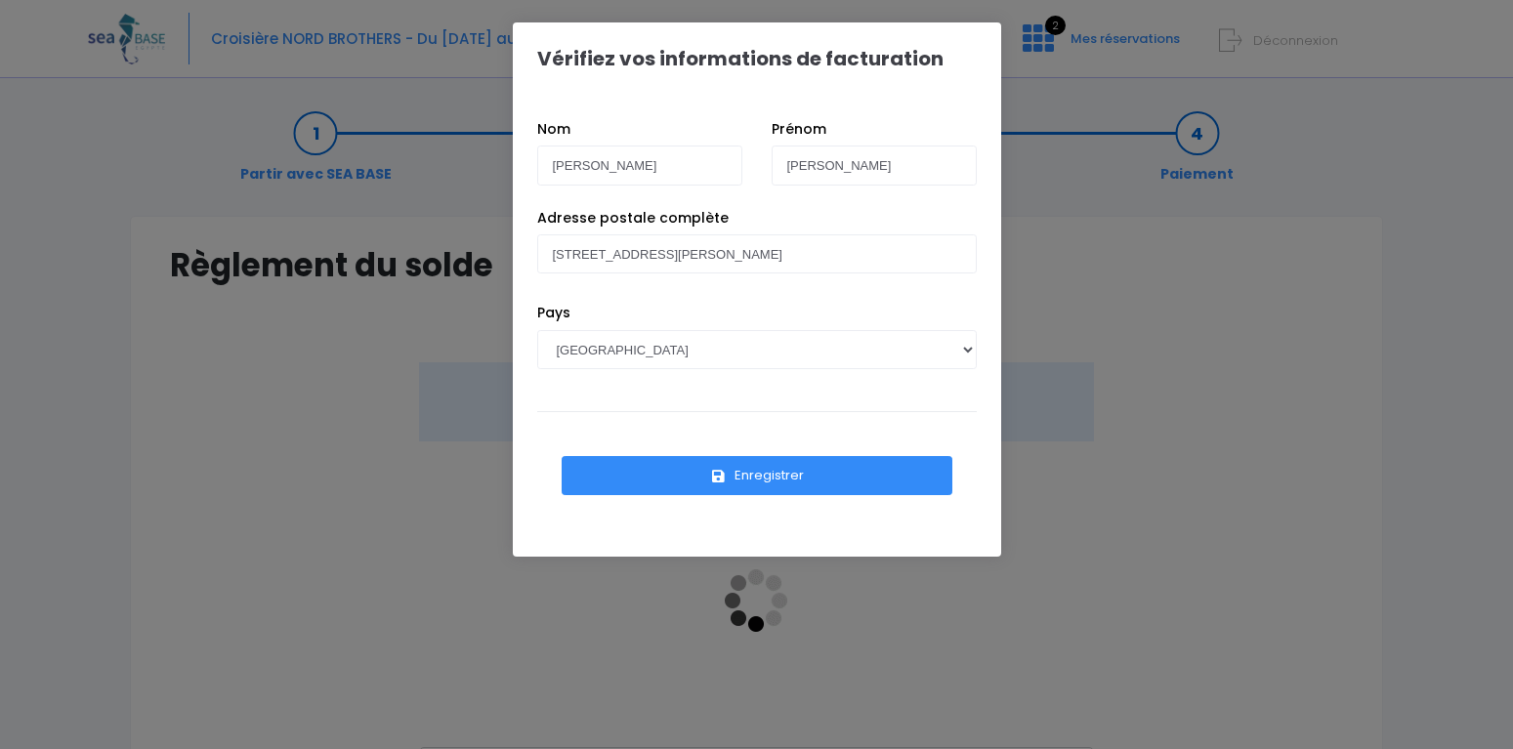
click at [724, 477] on icon "submit" at bounding box center [718, 477] width 18 height 0
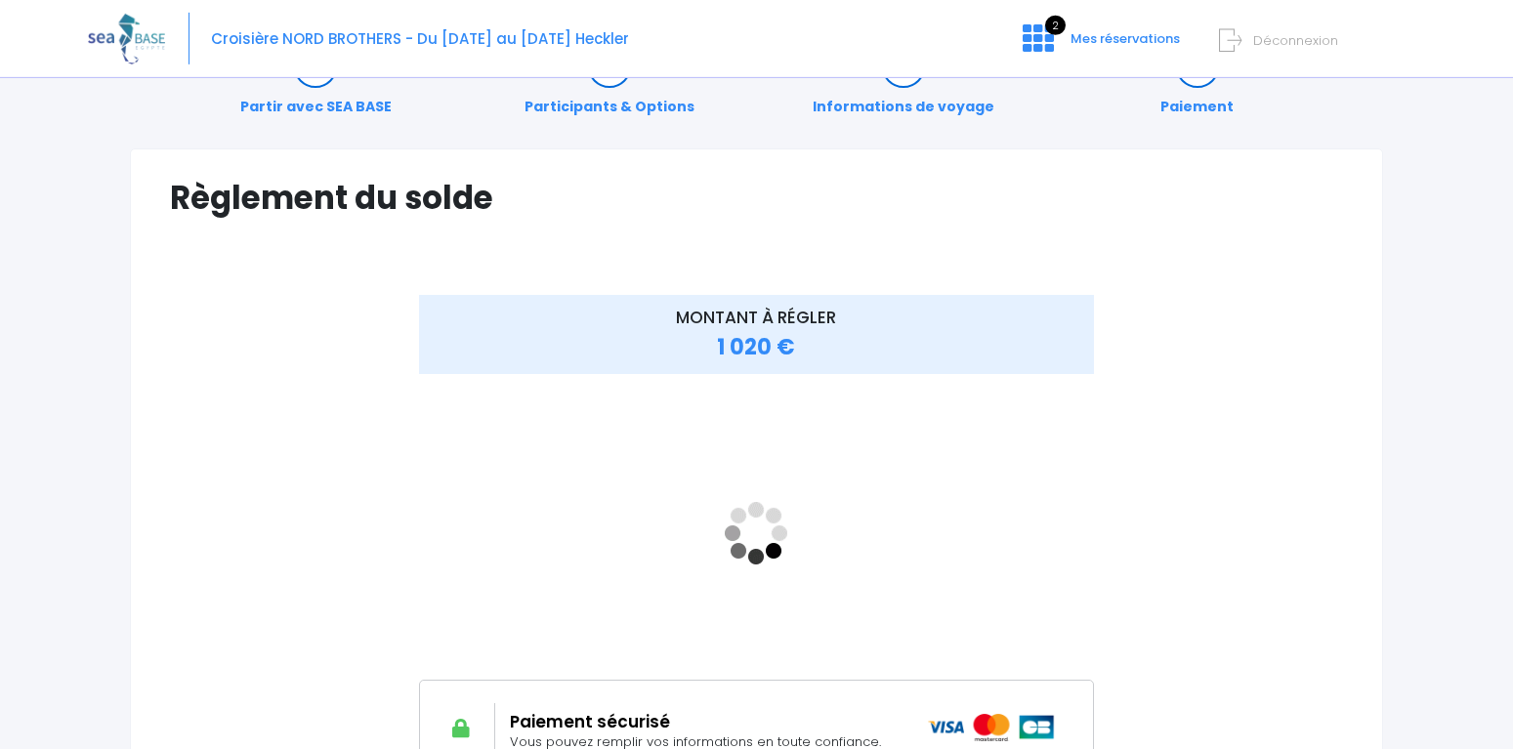
scroll to position [100, 0]
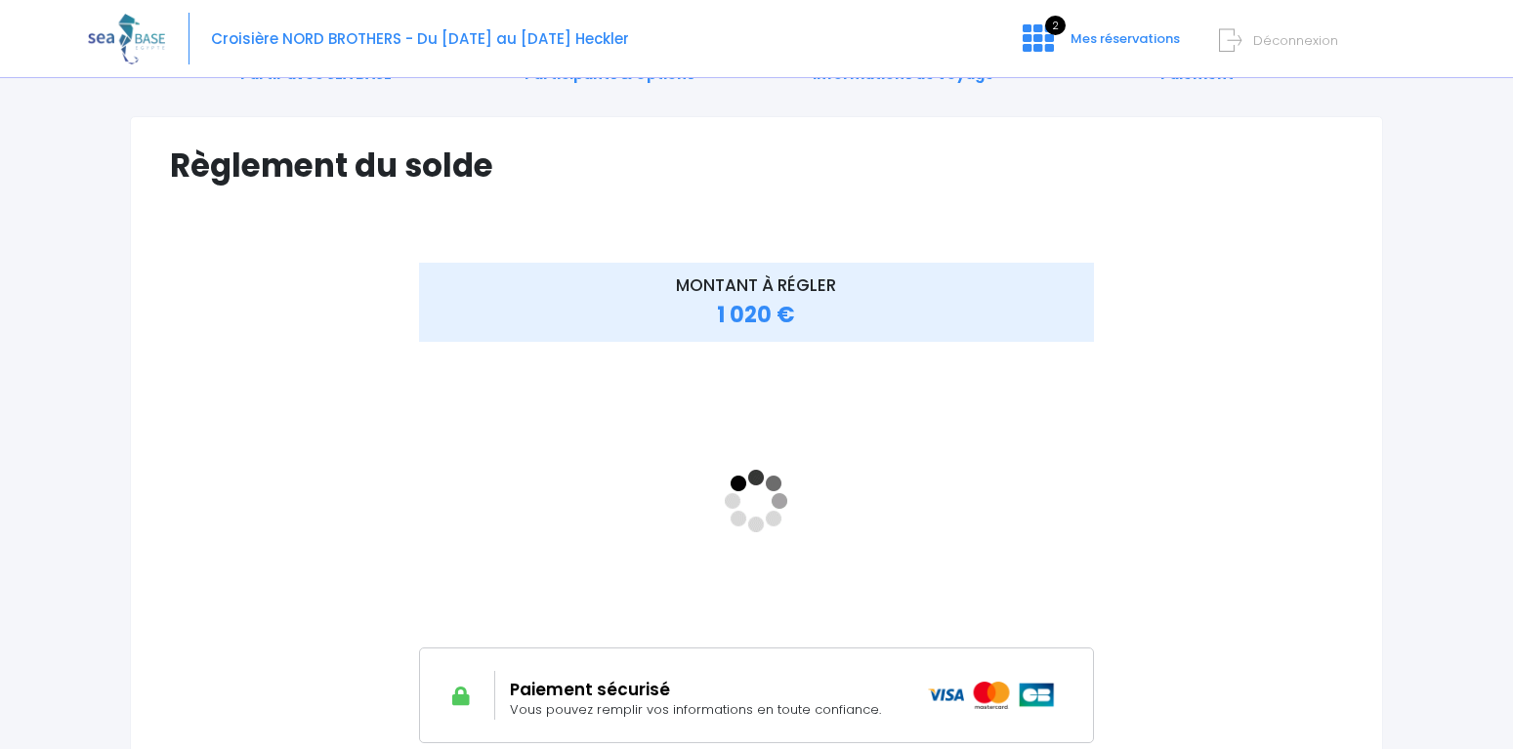
click at [965, 686] on img at bounding box center [992, 695] width 128 height 27
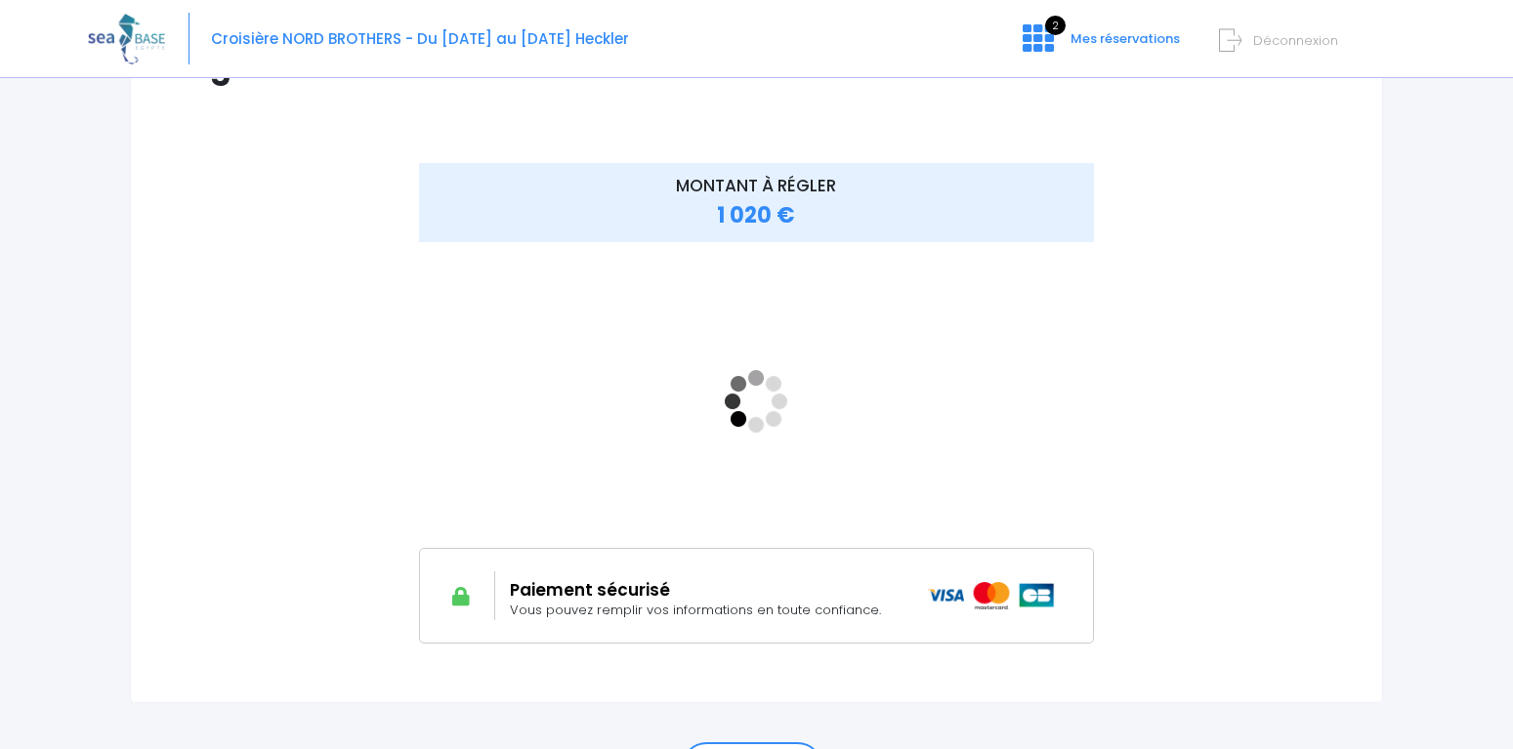
scroll to position [299, 0]
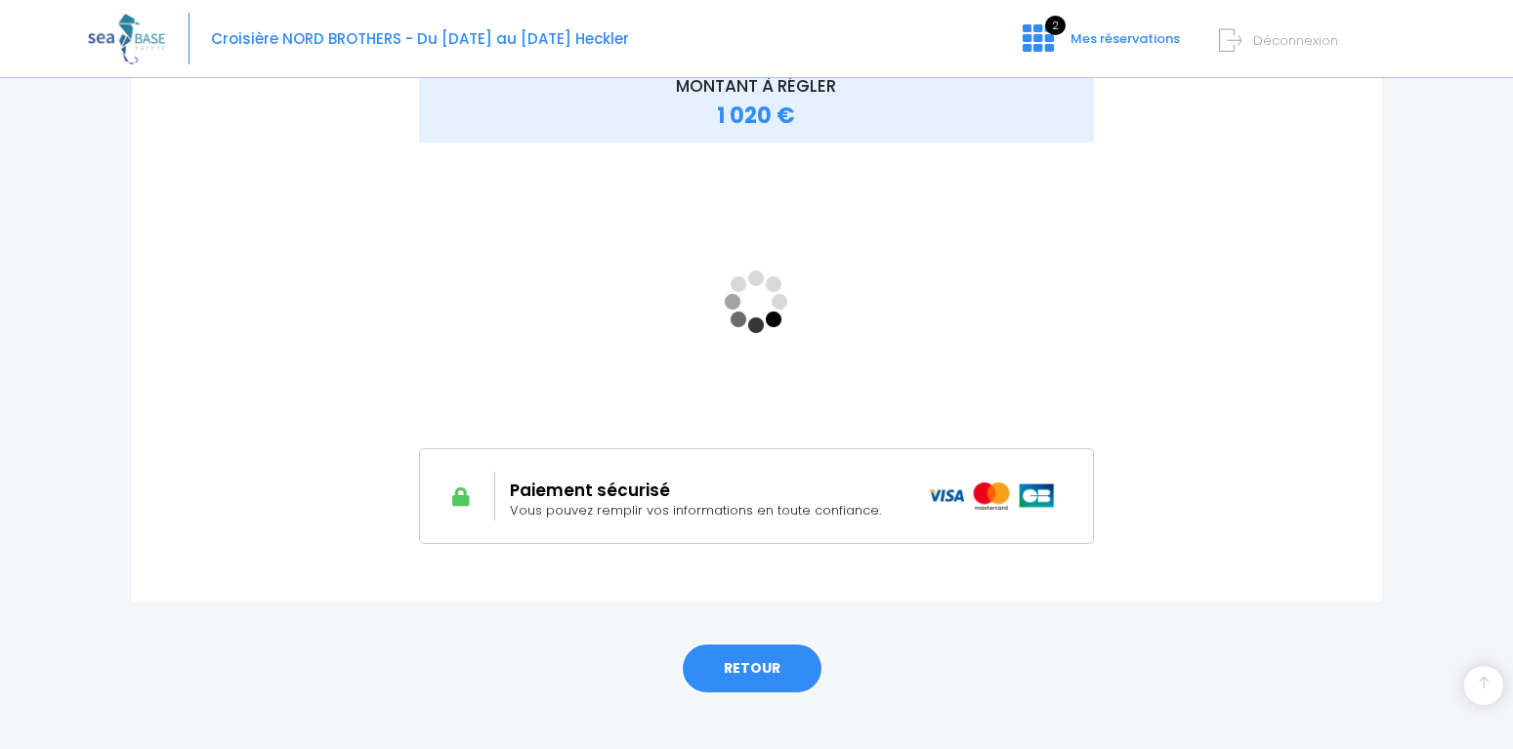
click at [771, 661] on link "RETOUR" at bounding box center [752, 669] width 143 height 53
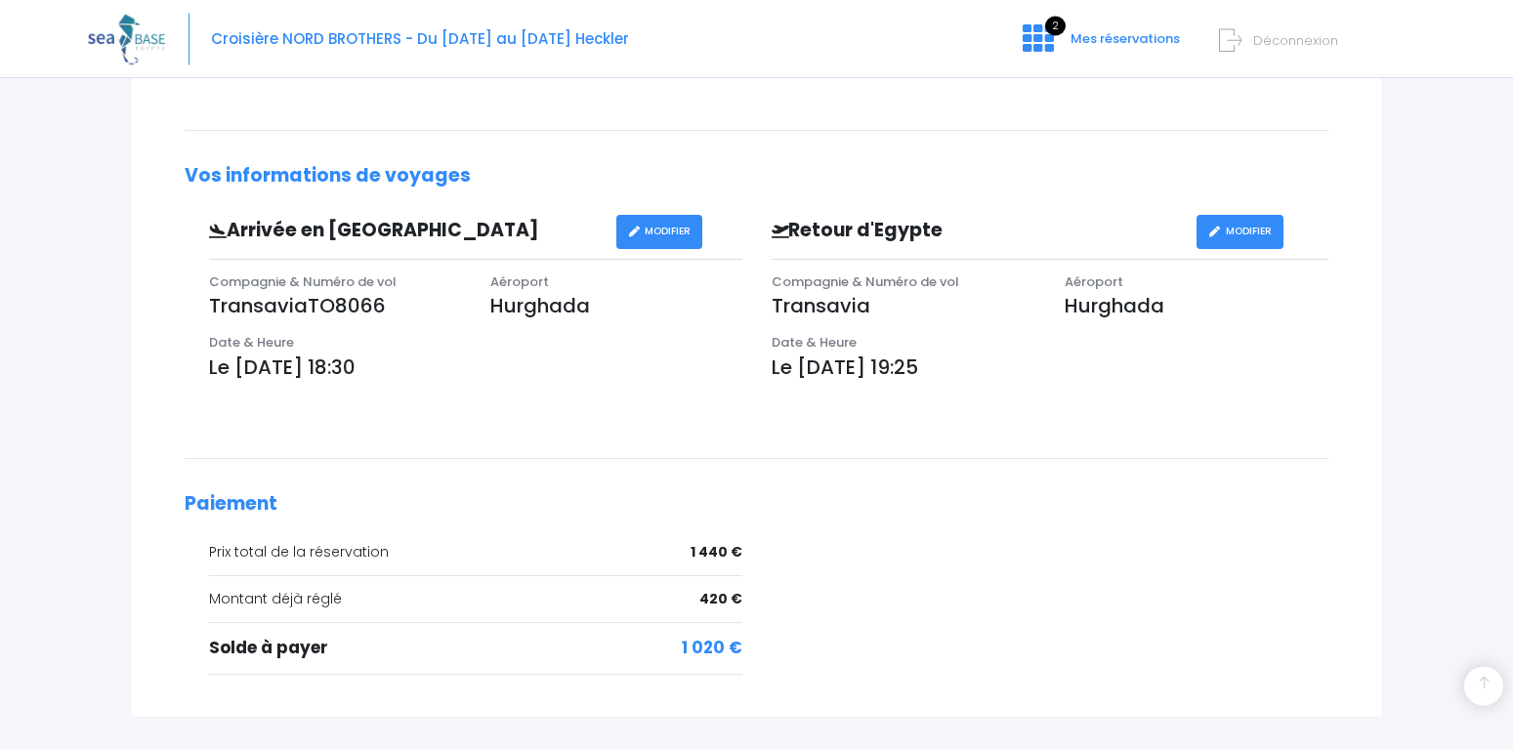
scroll to position [625, 0]
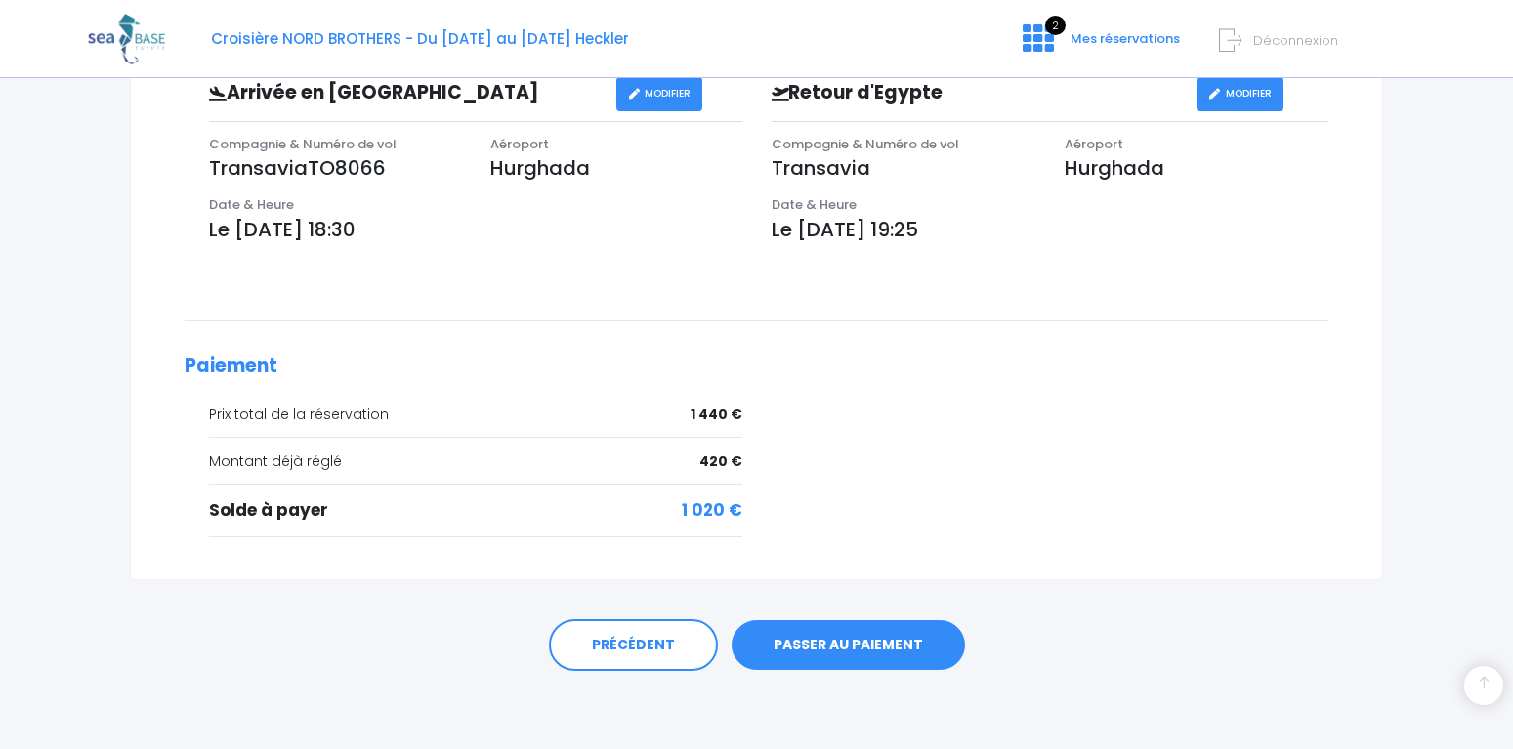
click at [869, 639] on link "PASSER AU PAIEMENT" at bounding box center [847, 645] width 233 height 51
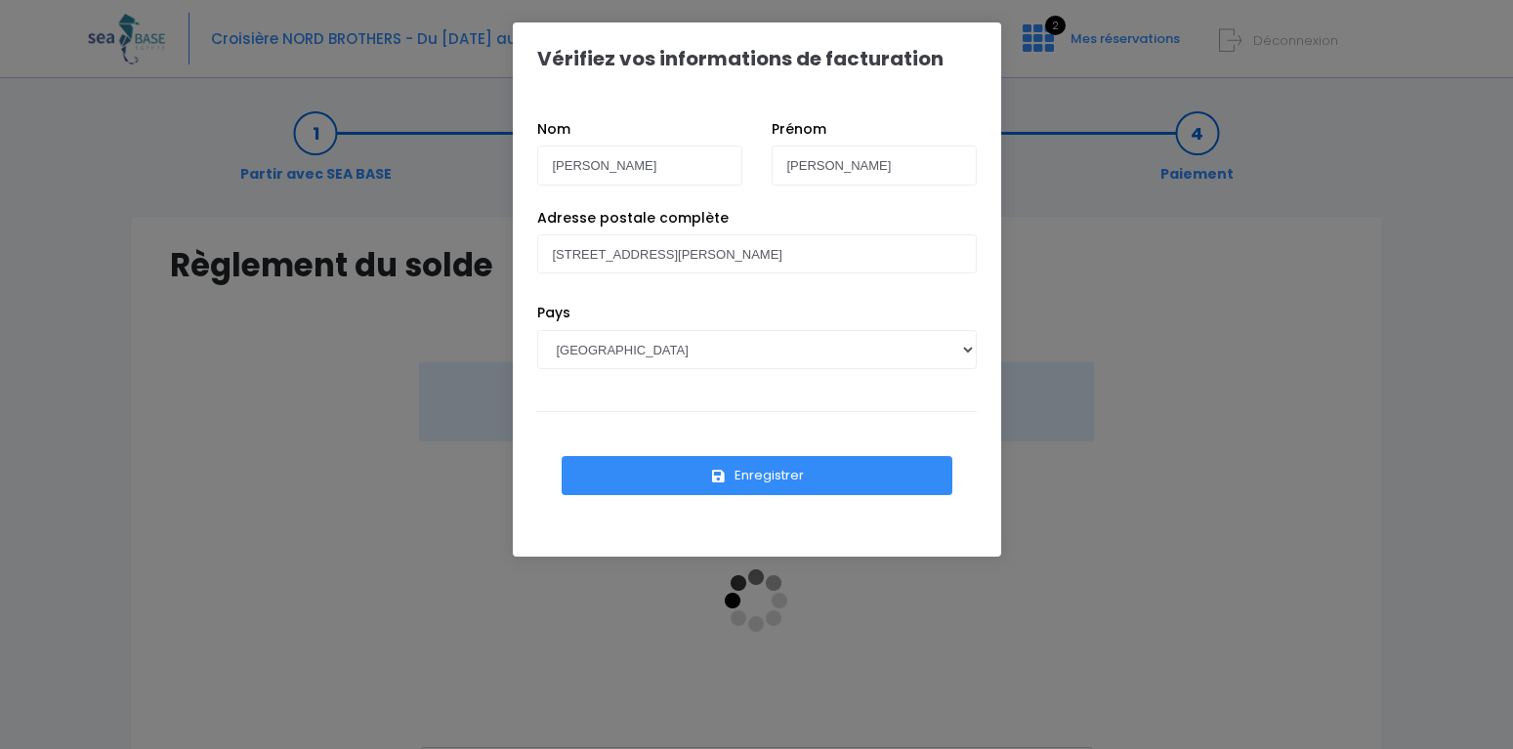
click at [786, 460] on button "Enregistrer" at bounding box center [756, 475] width 391 height 39
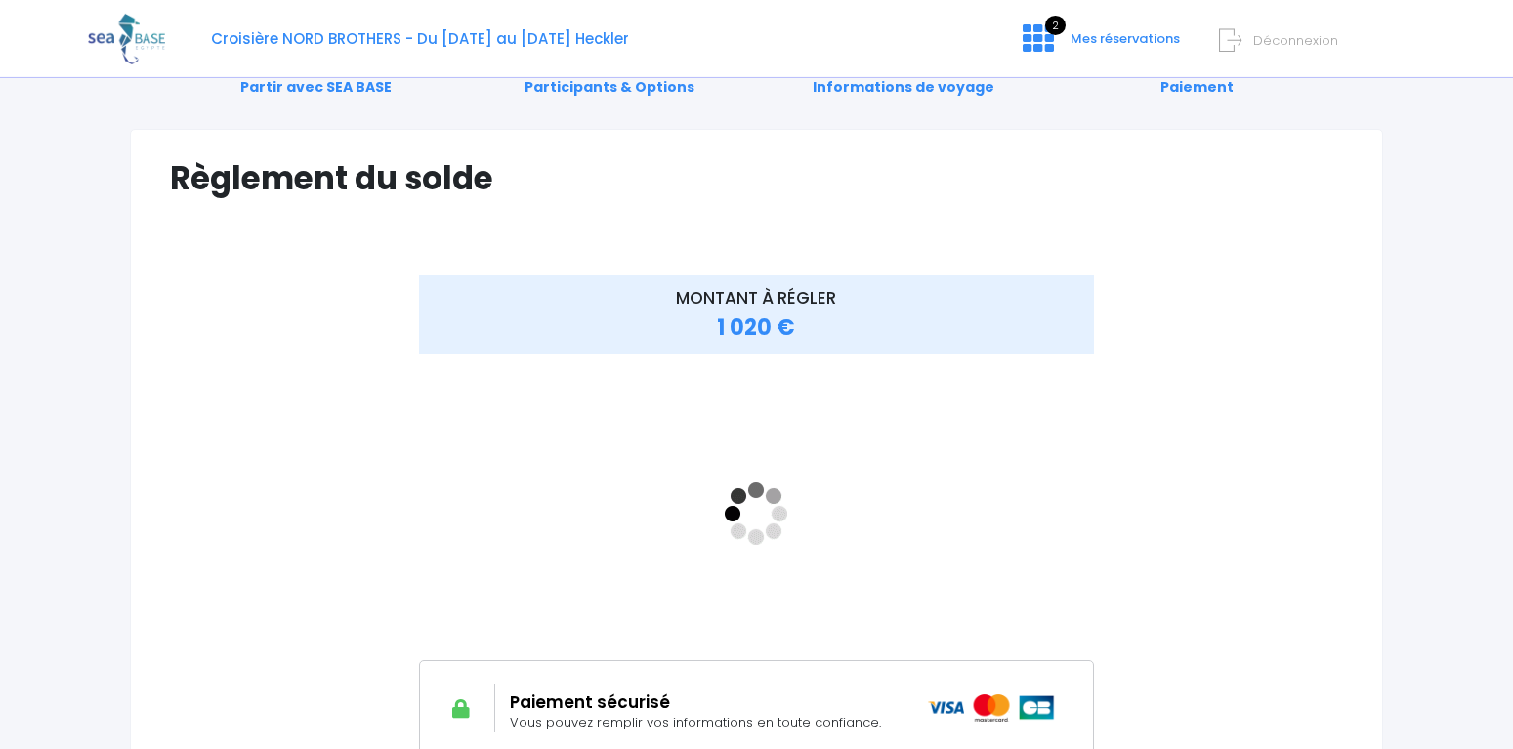
scroll to position [100, 0]
